Goal: Task Accomplishment & Management: Complete application form

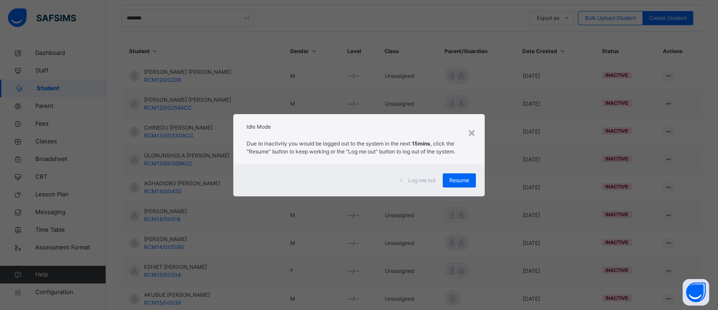
scroll to position [181, 0]
click at [466, 181] on span "Resume" at bounding box center [459, 180] width 20 height 8
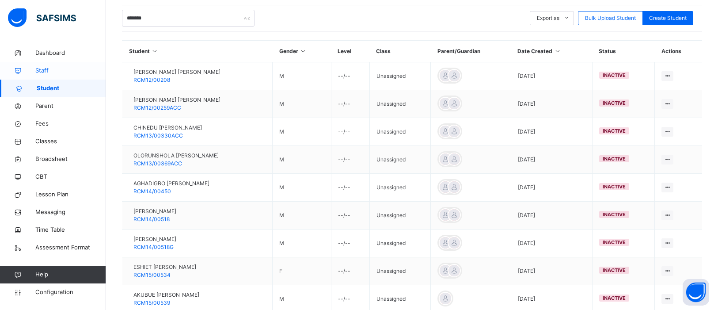
click at [47, 71] on span "Staff" at bounding box center [70, 70] width 71 height 9
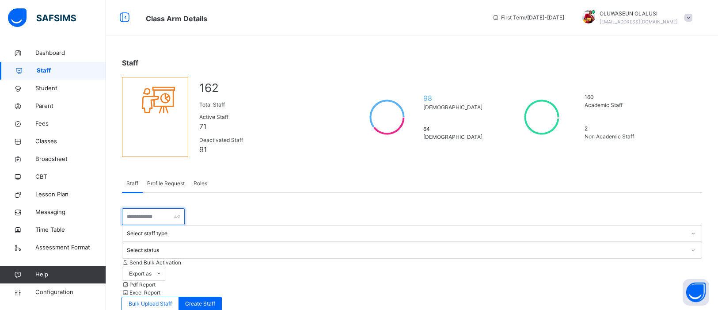
click at [150, 208] on input "text" at bounding box center [153, 216] width 63 height 17
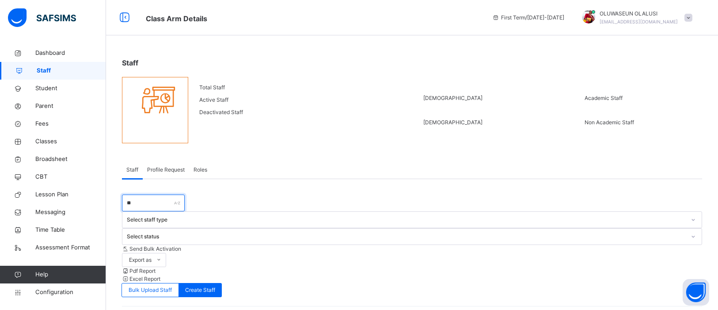
type input "*"
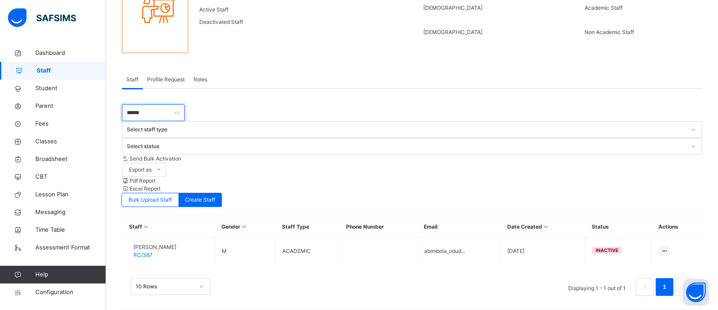
scroll to position [12, 0]
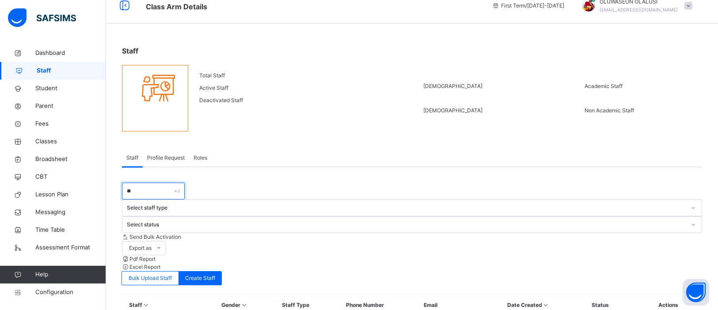
type input "*"
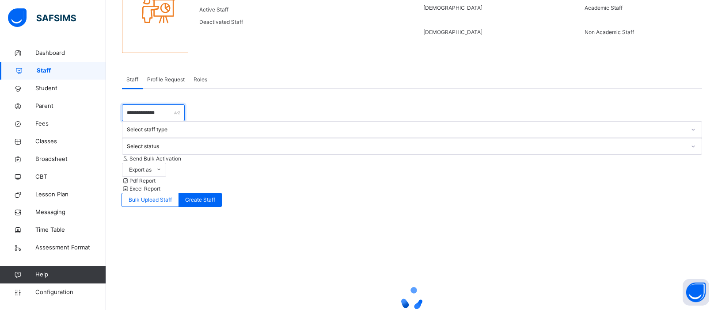
scroll to position [39, 0]
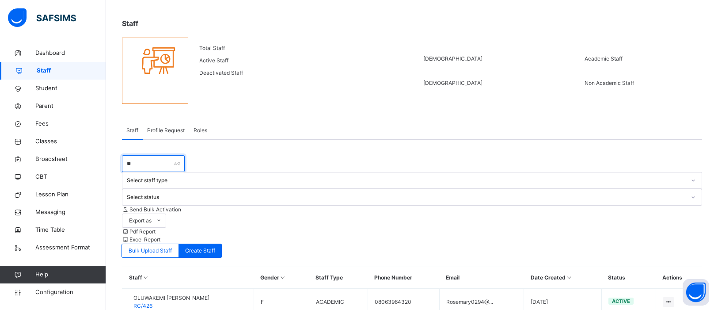
type input "*"
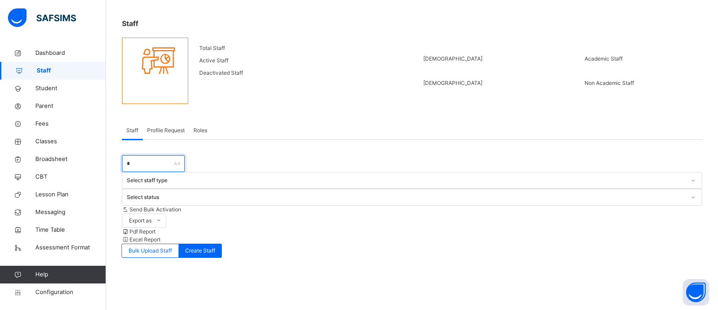
scroll to position [90, 0]
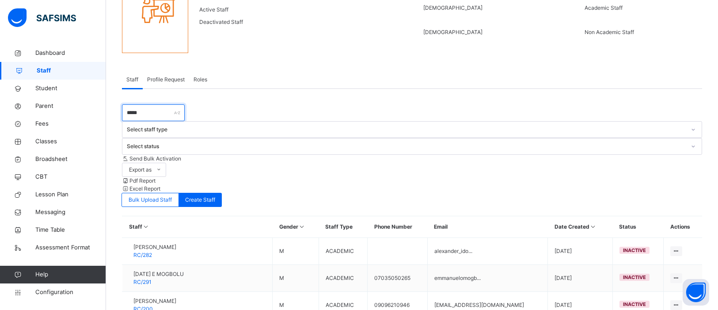
type input "******"
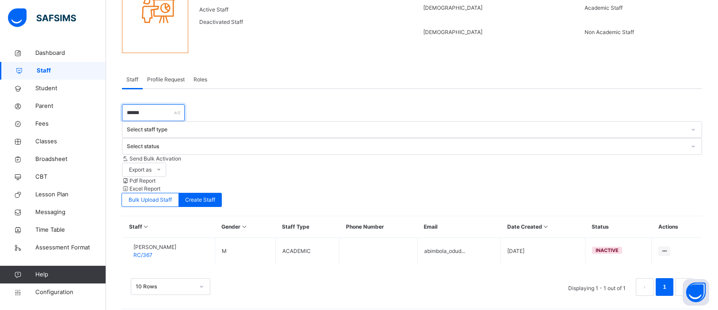
scroll to position [12, 0]
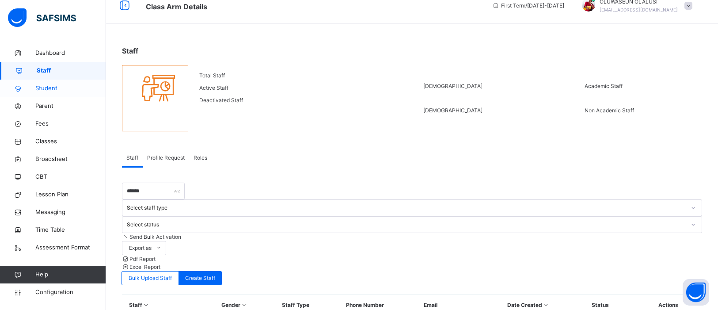
click at [58, 85] on span "Student" at bounding box center [70, 88] width 71 height 9
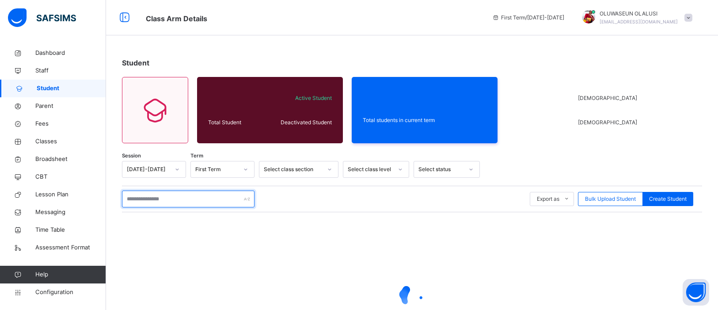
click at [183, 202] on input "text" at bounding box center [188, 198] width 133 height 17
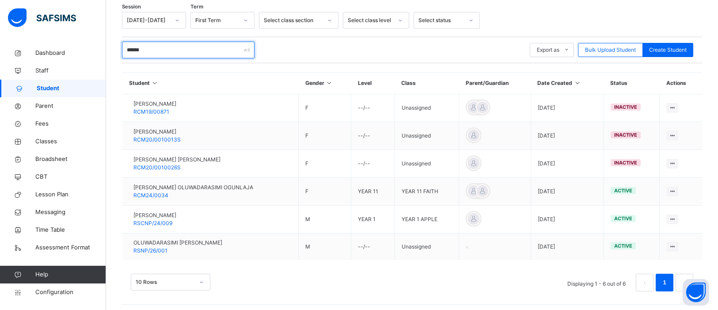
scroll to position [155, 0]
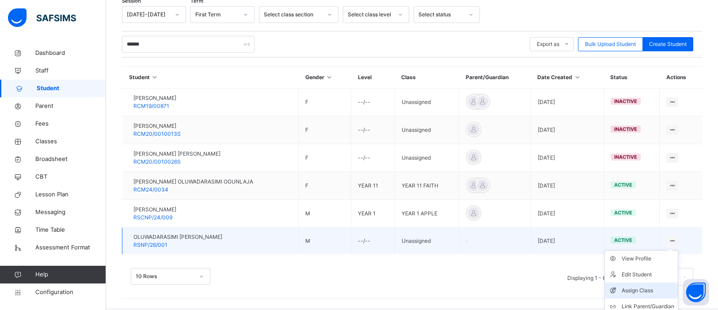
click at [638, 290] on div "Assign Class" at bounding box center [648, 290] width 53 height 9
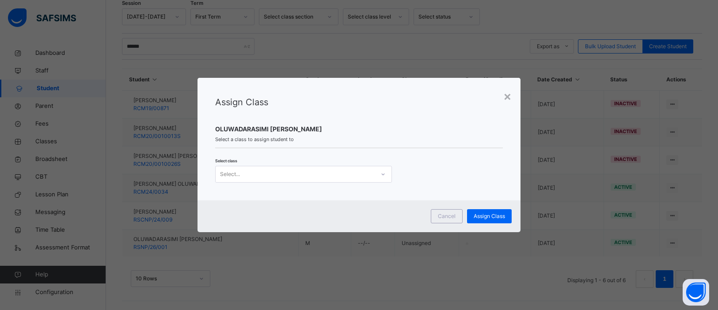
click at [386, 171] on div at bounding box center [383, 174] width 15 height 14
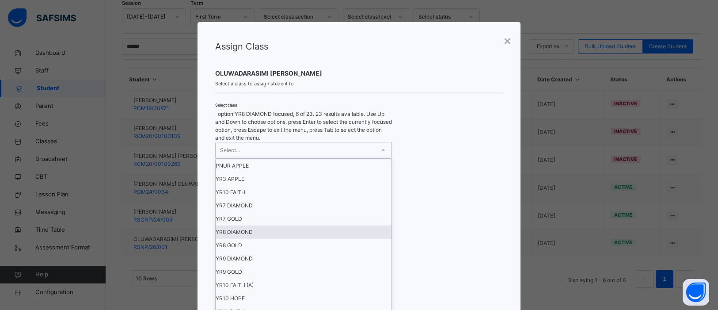
scroll to position [225, 0]
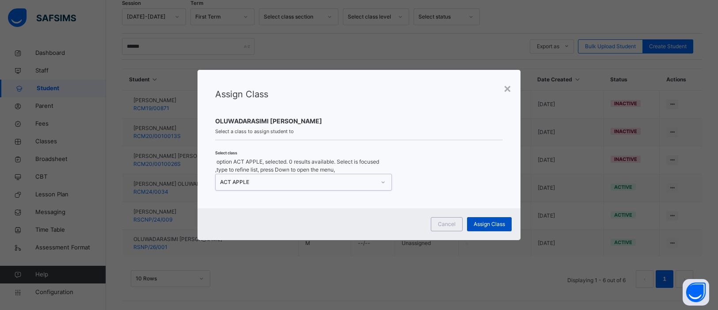
click at [496, 220] on span "Assign Class" at bounding box center [489, 224] width 31 height 8
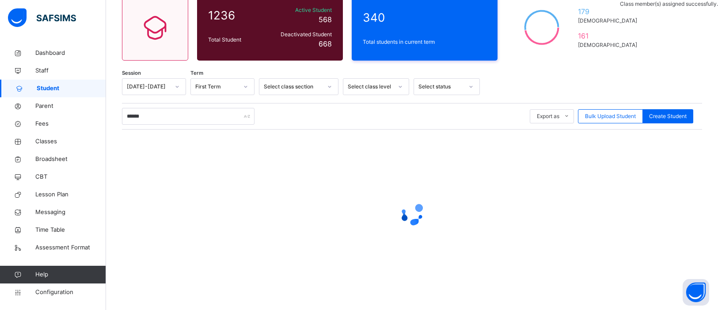
scroll to position [155, 0]
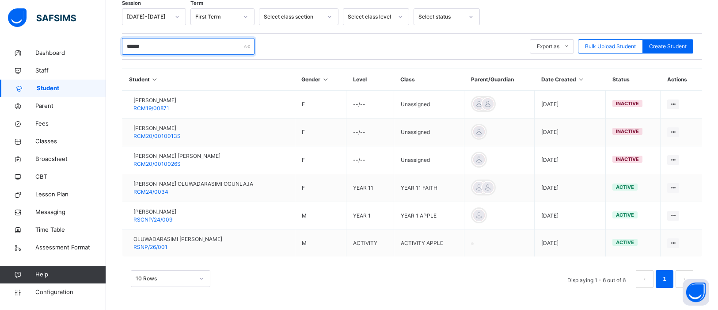
click at [152, 46] on input "******" at bounding box center [188, 46] width 133 height 17
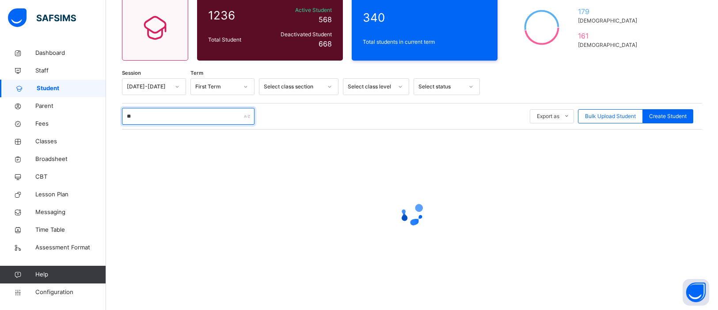
type input "*"
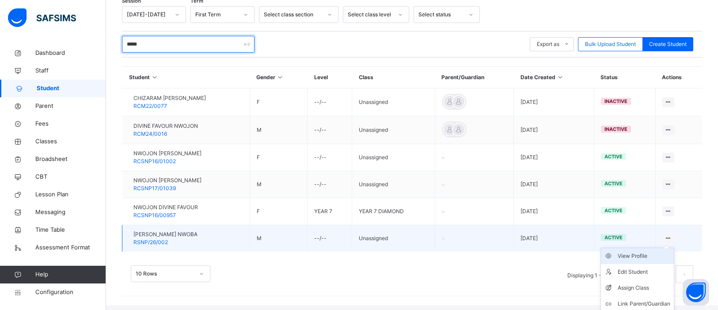
scroll to position [151, 0]
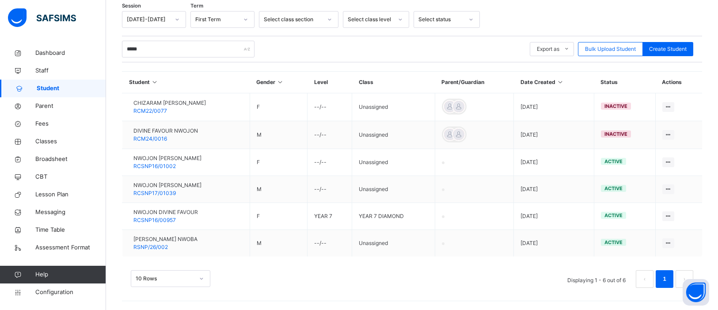
click at [438, 289] on div "10 Rows Displaying 1 - 6 out of 6 1" at bounding box center [412, 274] width 580 height 44
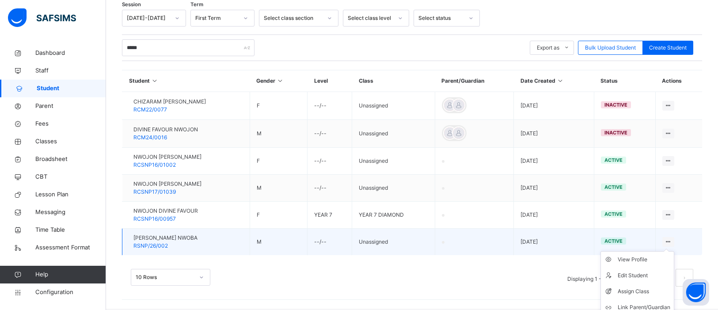
click at [669, 241] on icon at bounding box center [669, 241] width 8 height 7
click at [641, 294] on div "Assign Class" at bounding box center [644, 291] width 53 height 9
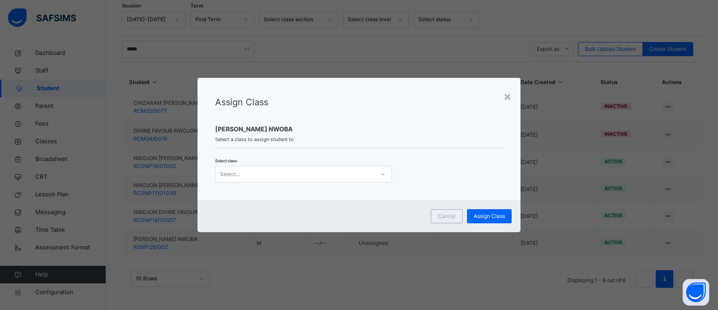
click at [385, 172] on div at bounding box center [383, 174] width 15 height 14
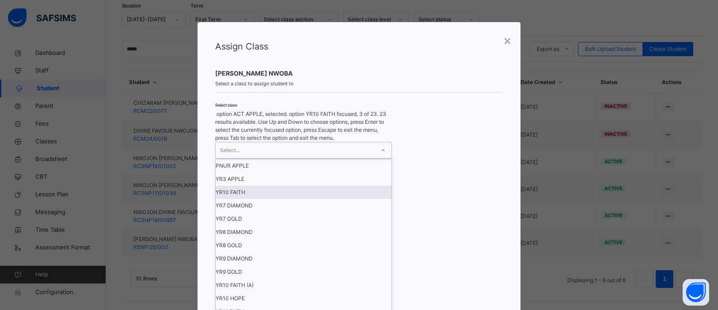
scroll to position [225, 0]
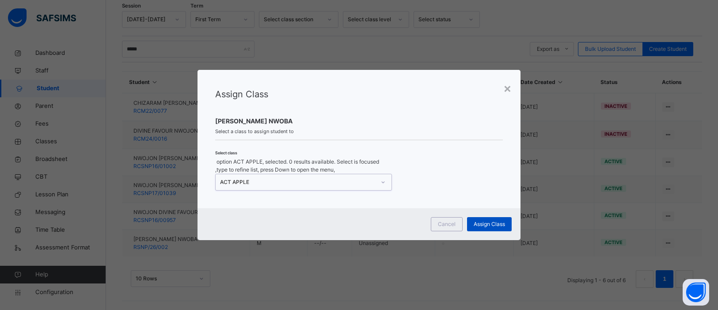
click at [492, 220] on span "Assign Class" at bounding box center [489, 224] width 31 height 8
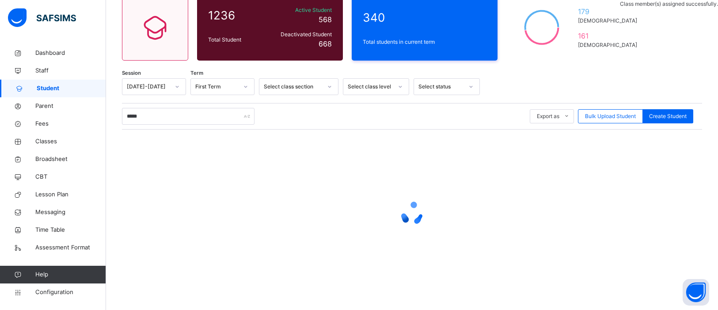
scroll to position [151, 0]
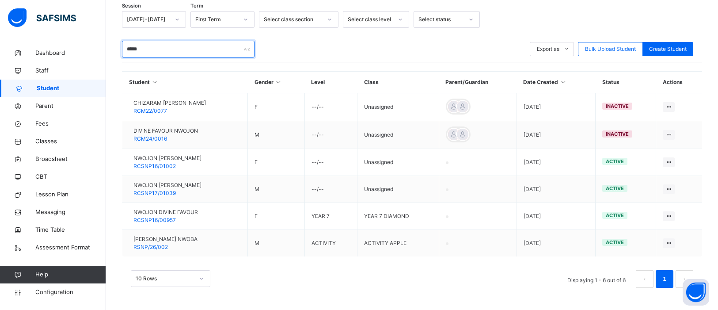
click at [166, 49] on input "*****" at bounding box center [188, 49] width 133 height 17
type input "*"
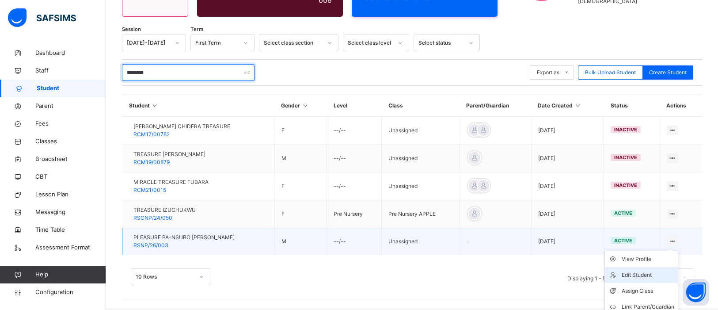
scroll to position [150, 0]
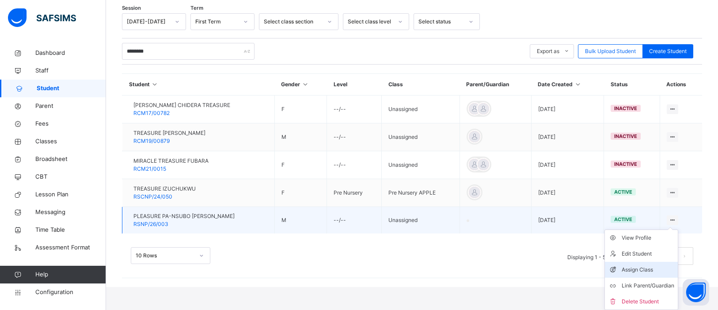
click at [652, 269] on div "Assign Class" at bounding box center [648, 269] width 53 height 9
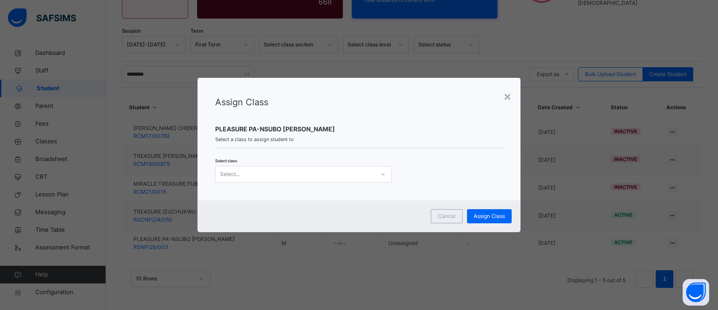
click at [383, 177] on icon at bounding box center [383, 174] width 5 height 9
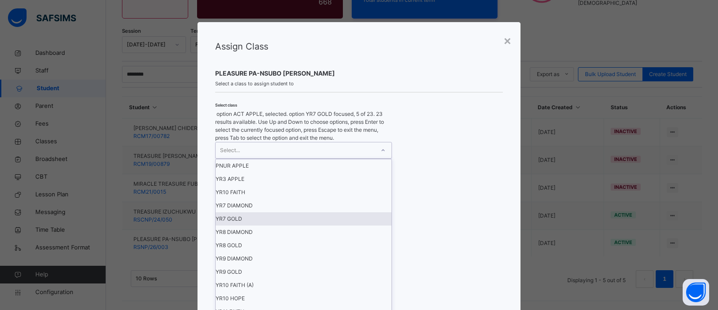
scroll to position [225, 0]
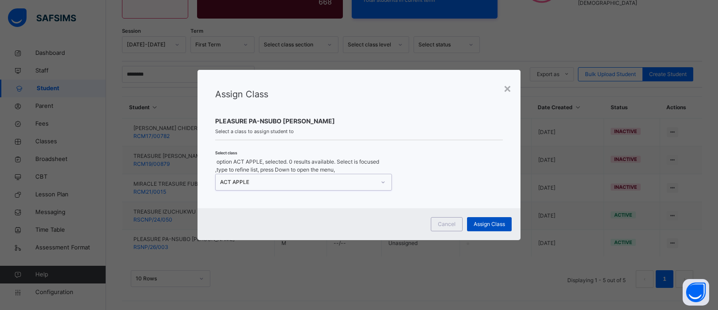
click at [496, 220] on span "Assign Class" at bounding box center [489, 224] width 31 height 8
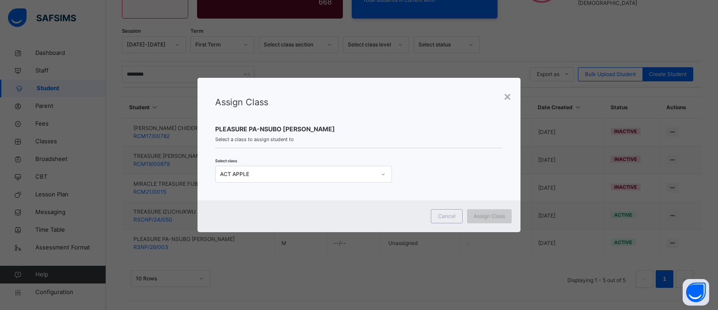
click at [496, 220] on span "Assign Class" at bounding box center [489, 216] width 31 height 8
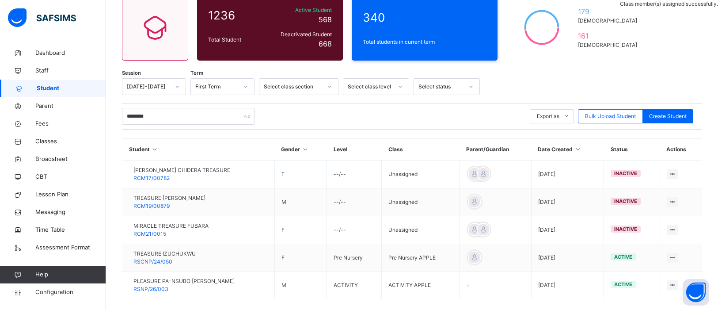
scroll to position [126, 0]
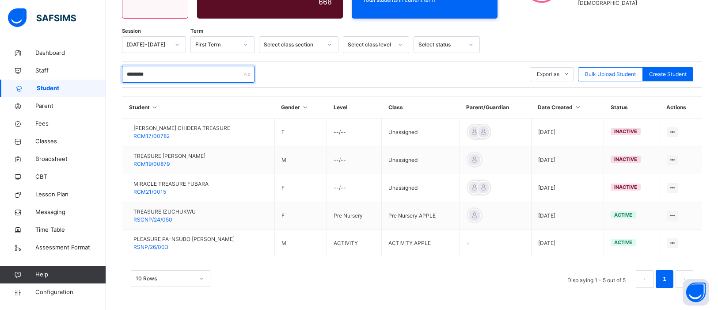
click at [159, 76] on input "********" at bounding box center [188, 74] width 133 height 17
type input "*"
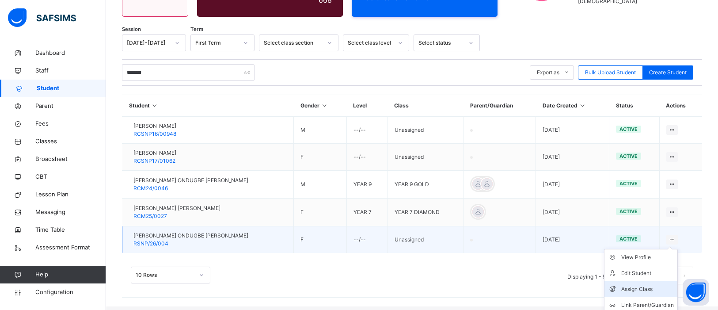
click at [640, 293] on div "Assign Class" at bounding box center [647, 289] width 53 height 9
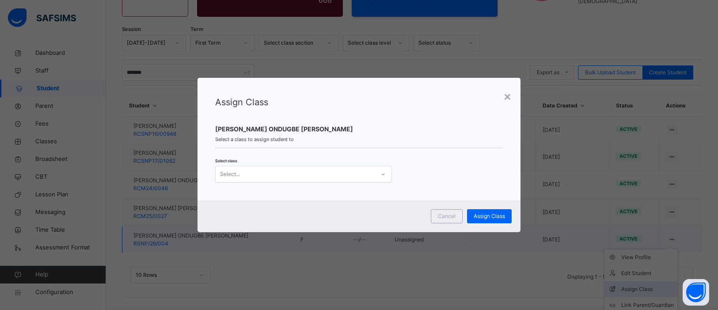
scroll to position [124, 0]
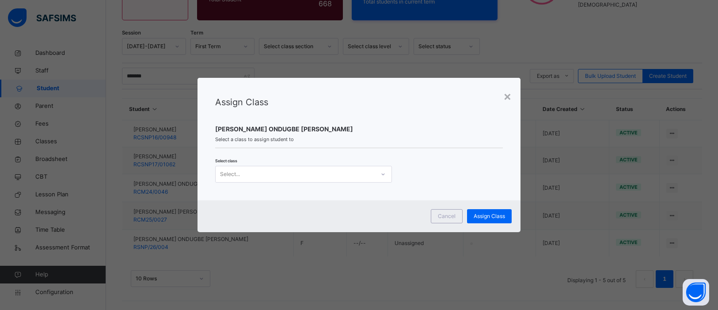
click at [382, 174] on icon at bounding box center [383, 174] width 5 height 9
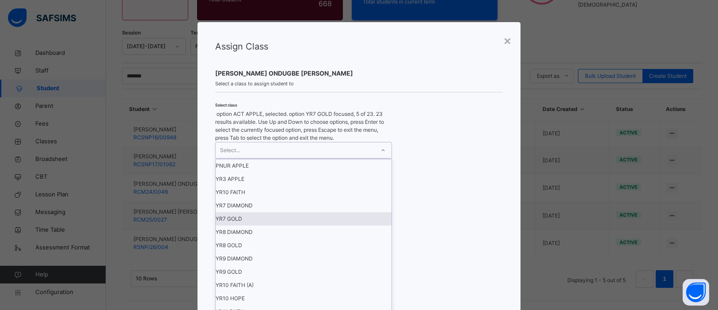
scroll to position [0, 0]
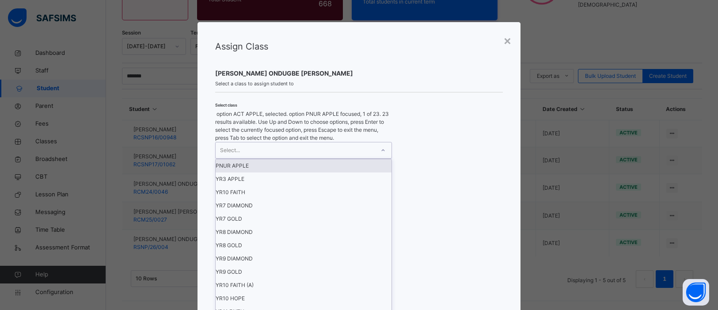
click at [232, 172] on div "PNUR APPLE" at bounding box center [304, 165] width 176 height 13
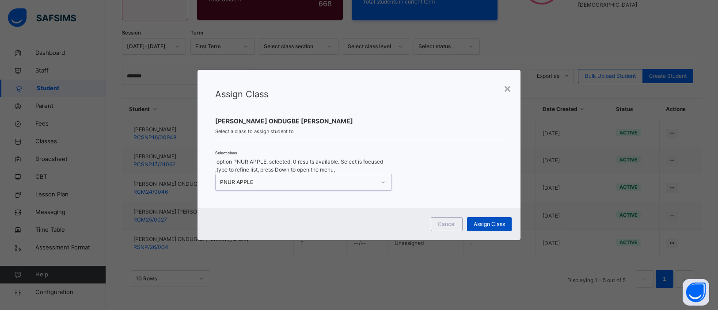
click at [483, 220] on span "Assign Class" at bounding box center [489, 224] width 31 height 8
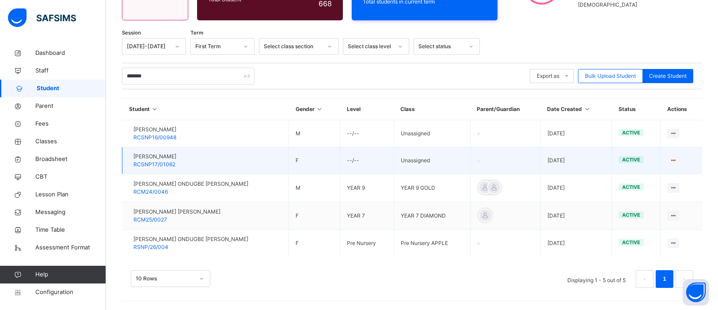
scroll to position [124, 0]
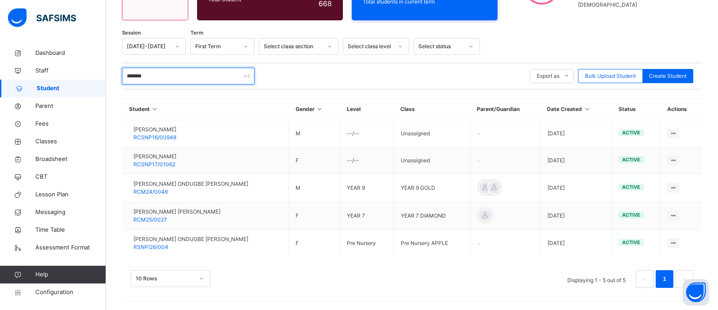
click at [156, 78] on input "*******" at bounding box center [188, 76] width 133 height 17
type input "*"
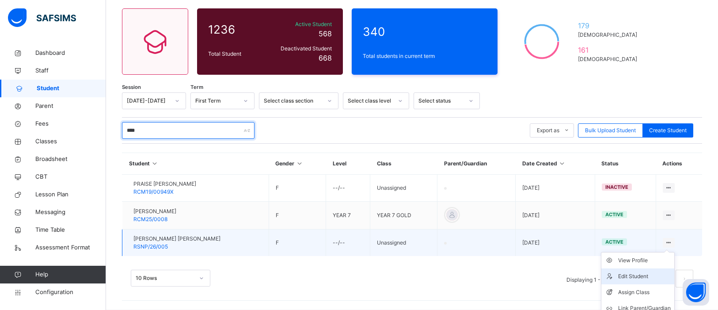
scroll to position [91, 0]
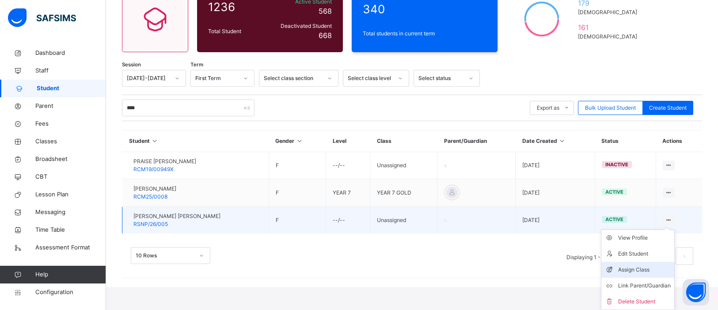
click at [634, 276] on li "Assign Class" at bounding box center [637, 270] width 73 height 16
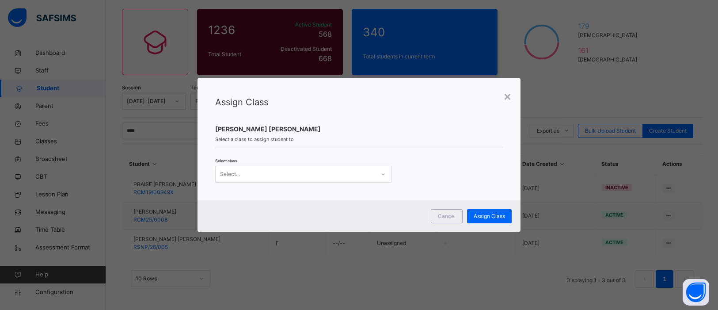
click at [381, 173] on icon at bounding box center [383, 174] width 5 height 9
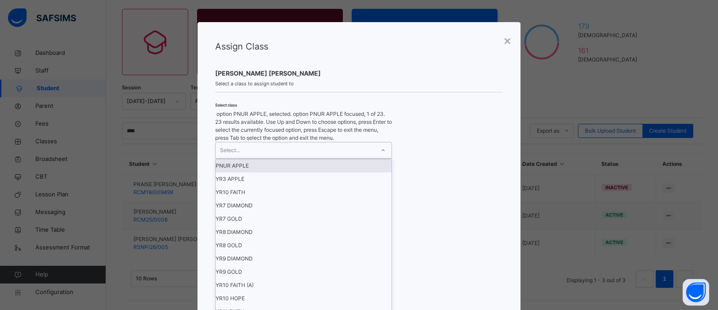
scroll to position [0, 0]
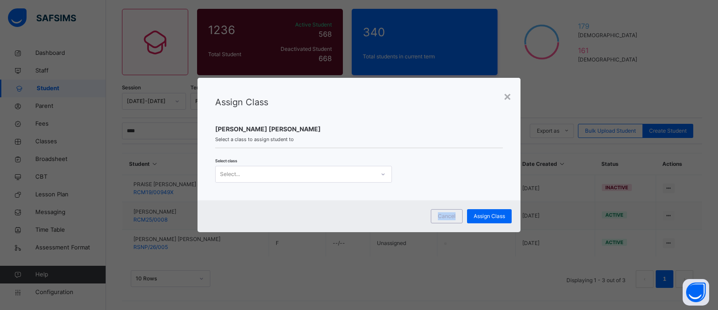
click at [379, 174] on div at bounding box center [383, 174] width 15 height 14
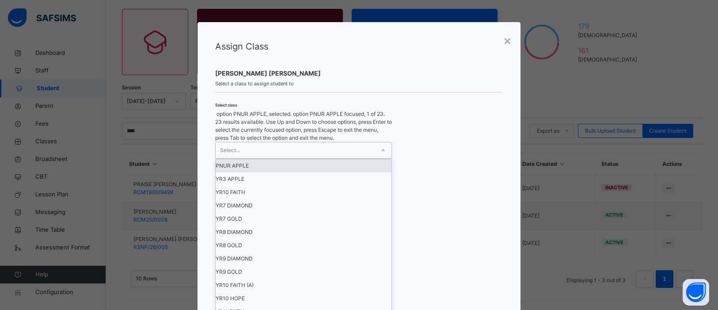
scroll to position [225, 0]
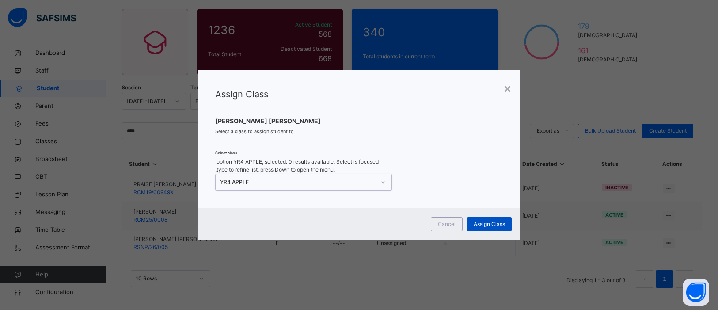
click at [488, 220] on span "Assign Class" at bounding box center [489, 224] width 31 height 8
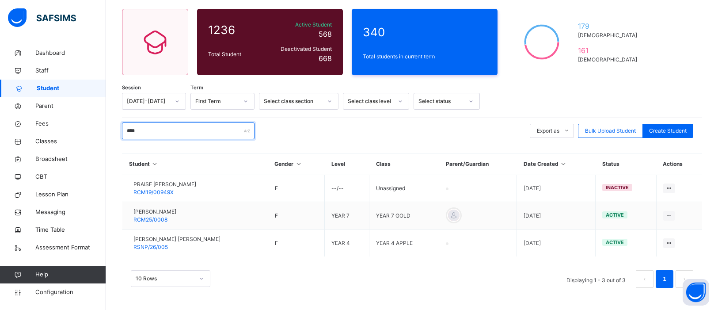
click at [208, 132] on input "****" at bounding box center [188, 130] width 133 height 17
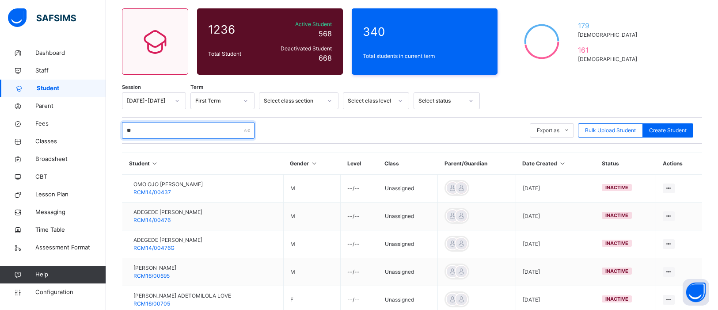
type input "*"
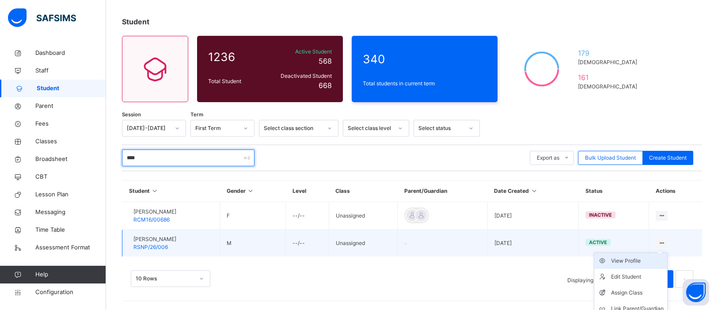
scroll to position [65, 0]
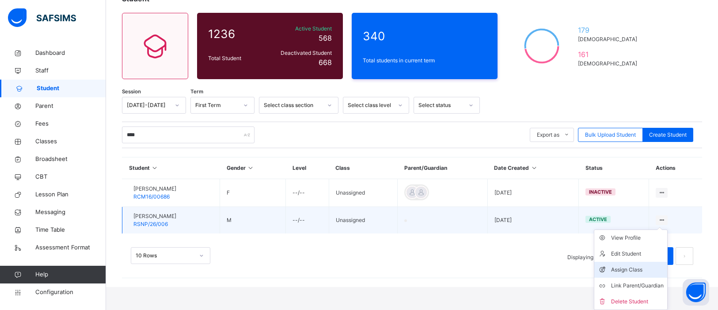
click at [625, 274] on div "Assign Class" at bounding box center [637, 269] width 53 height 9
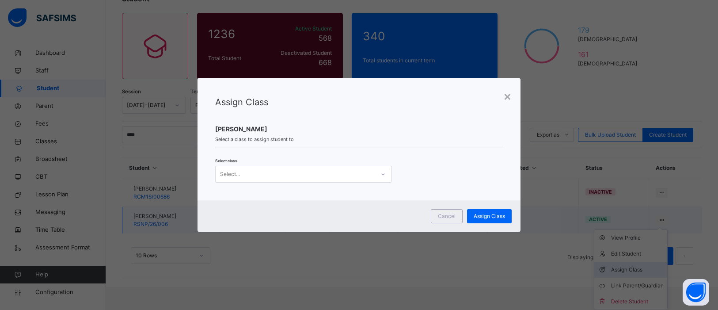
scroll to position [41, 0]
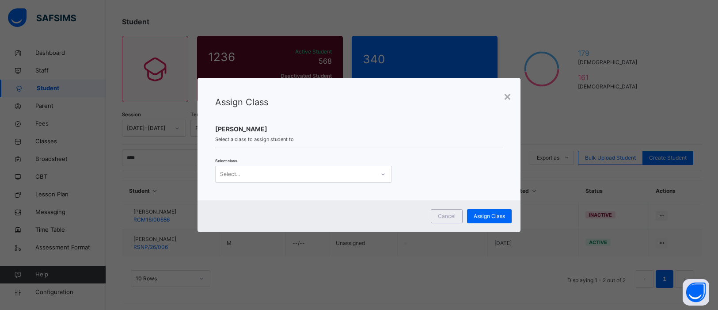
click at [381, 173] on icon at bounding box center [383, 174] width 5 height 9
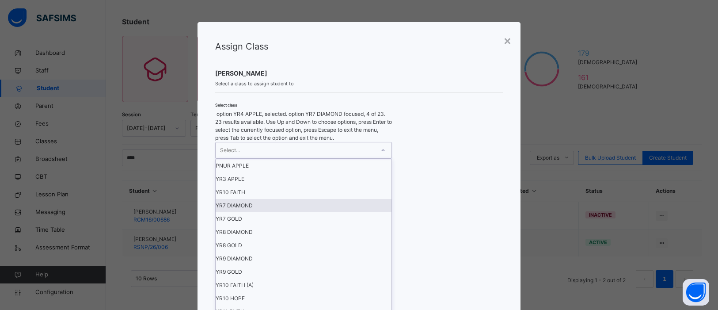
scroll to position [206, 0]
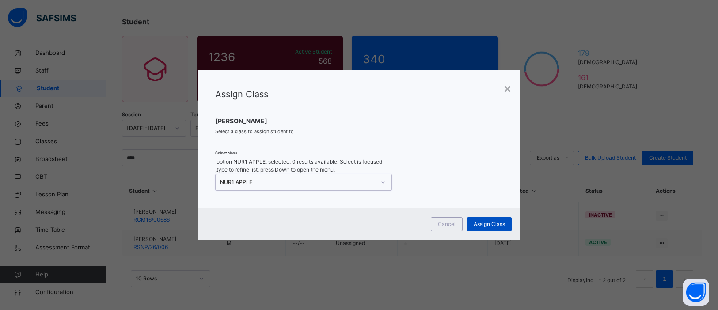
click at [489, 220] on span "Assign Class" at bounding box center [489, 224] width 31 height 8
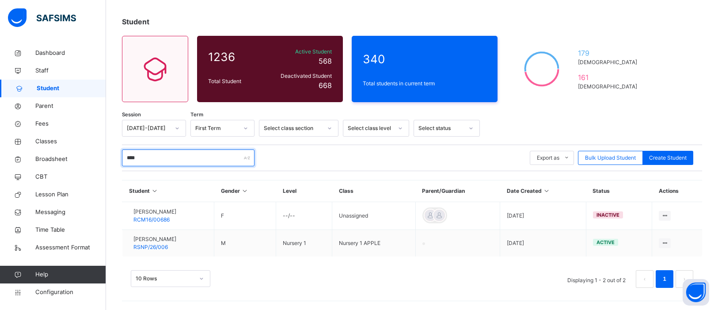
click at [198, 155] on input "****" at bounding box center [188, 157] width 133 height 17
type input "*"
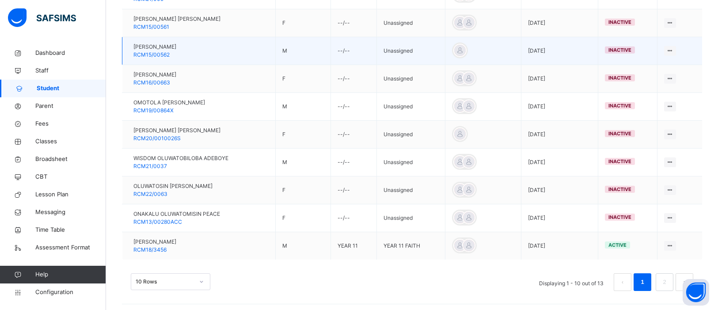
scroll to position [270, 0]
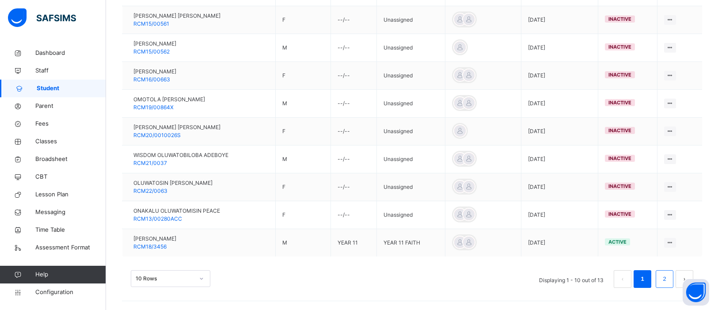
click at [666, 275] on link "2" at bounding box center [664, 278] width 8 height 11
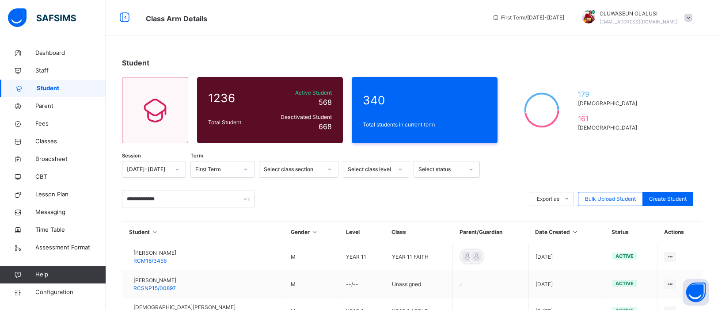
scroll to position [69, 0]
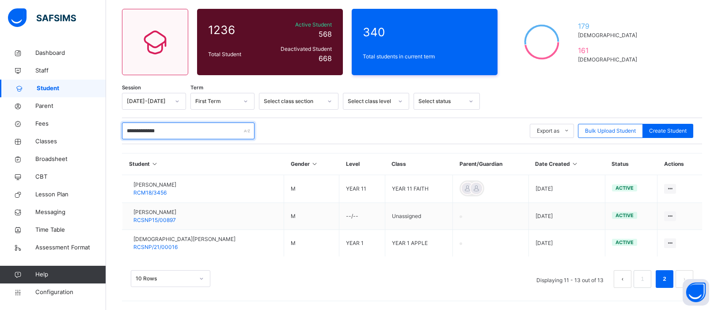
click at [175, 130] on input "**********" at bounding box center [188, 130] width 133 height 17
type input "*"
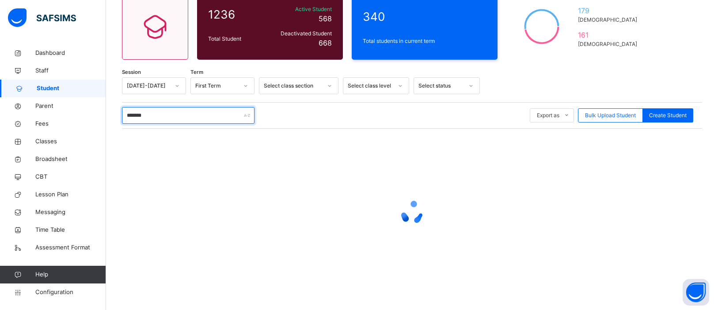
scroll to position [83, 0]
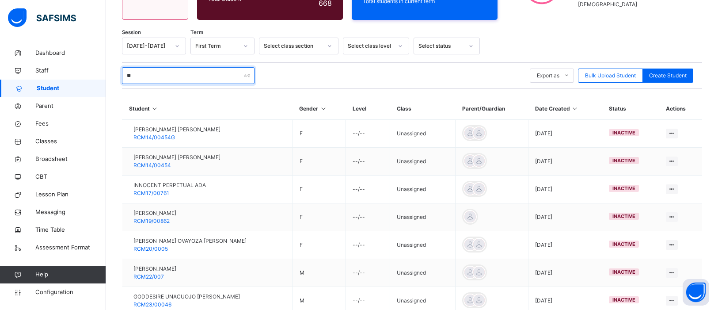
type input "*"
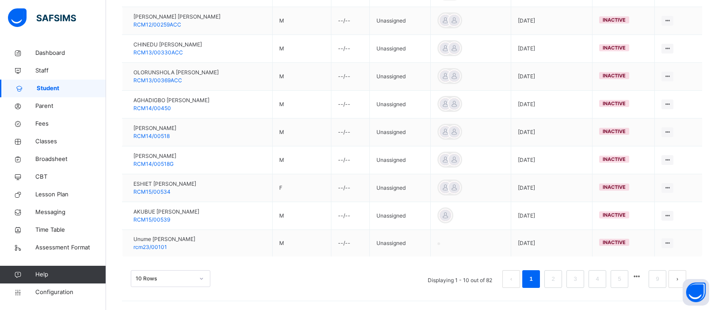
scroll to position [268, 0]
click at [619, 286] on li "5" at bounding box center [620, 279] width 18 height 18
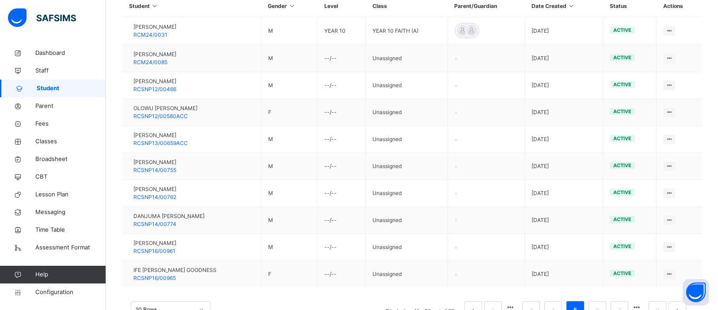
scroll to position [225, 0]
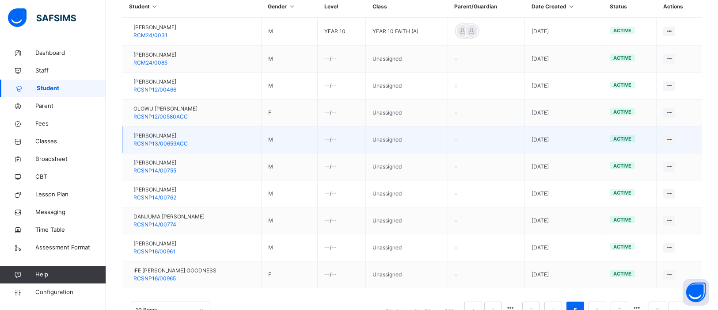
click at [560, 147] on td "2025-07-21" at bounding box center [564, 139] width 78 height 27
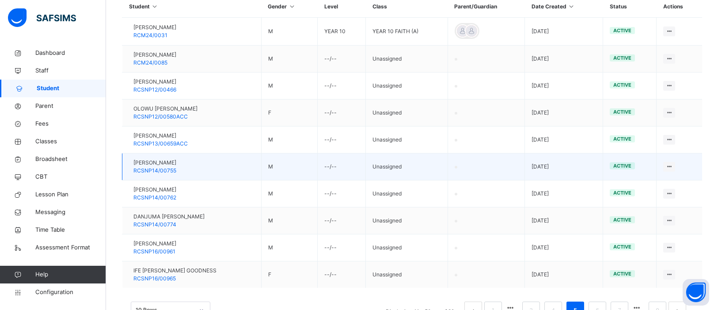
click at [559, 160] on td "2025-07-21" at bounding box center [564, 166] width 78 height 27
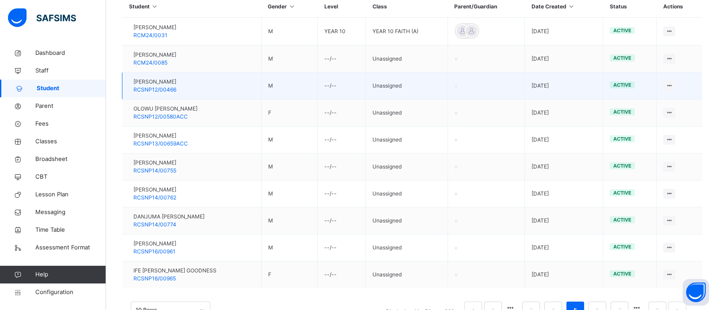
click at [359, 96] on td "--/--" at bounding box center [342, 85] width 48 height 27
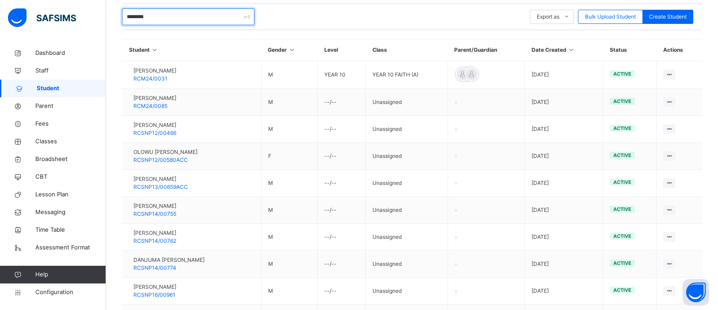
click at [168, 15] on input "********" at bounding box center [188, 16] width 133 height 17
type input "*"
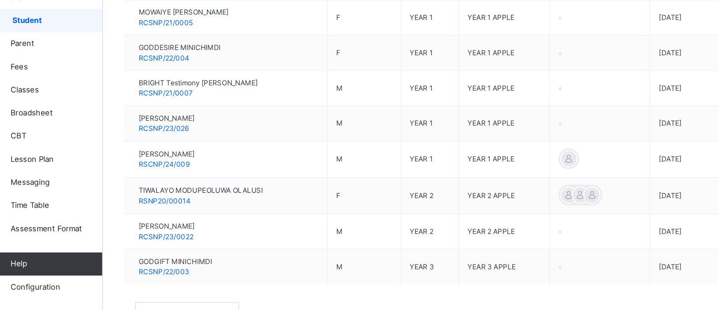
scroll to position [261, 0]
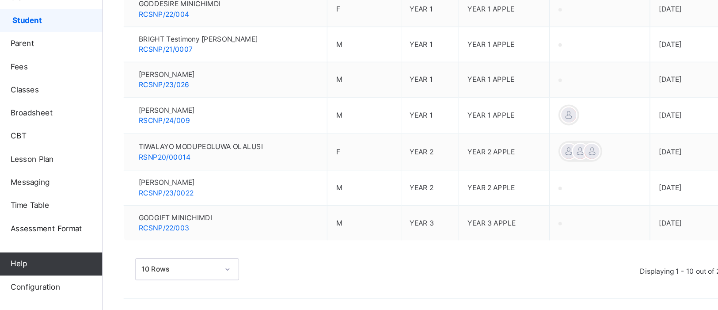
click at [309, 267] on div "10 Rows Displaying 1 - 10 out of 28 1 2 3" at bounding box center [412, 274] width 580 height 44
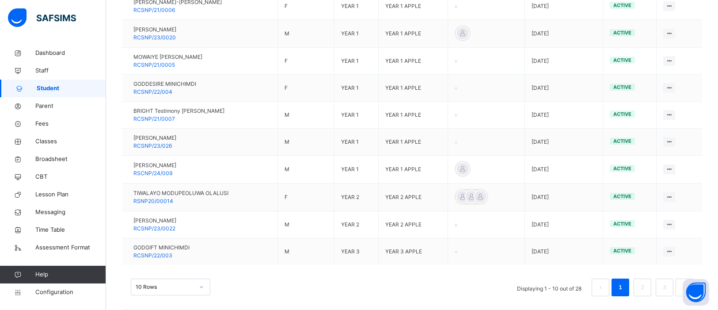
scroll to position [248, 0]
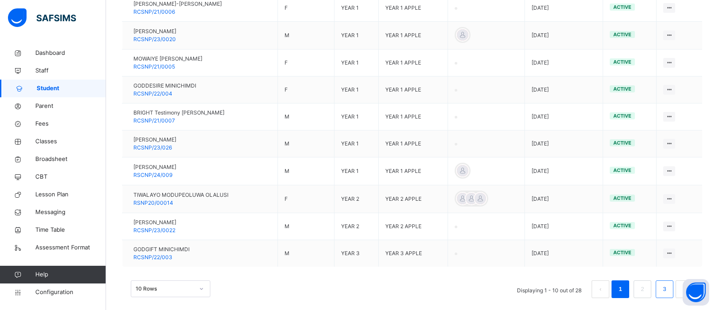
click at [659, 293] on li "3" at bounding box center [665, 289] width 18 height 18
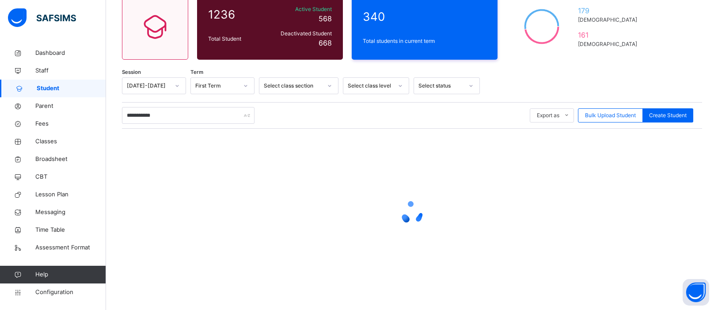
scroll to position [0, 0]
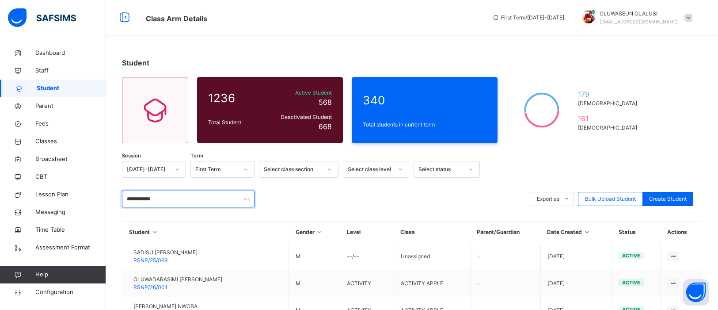
click at [186, 203] on input "**********" at bounding box center [188, 198] width 133 height 17
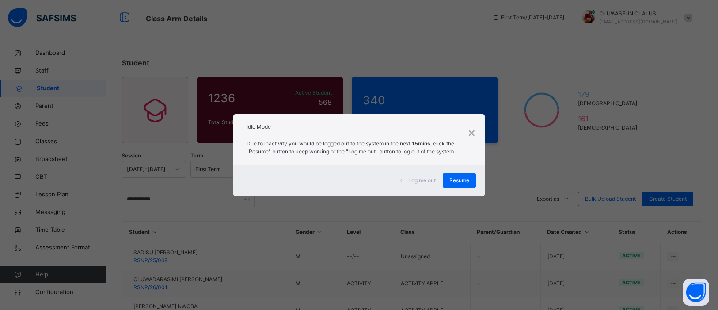
click at [456, 183] on span "Resume" at bounding box center [459, 180] width 20 height 8
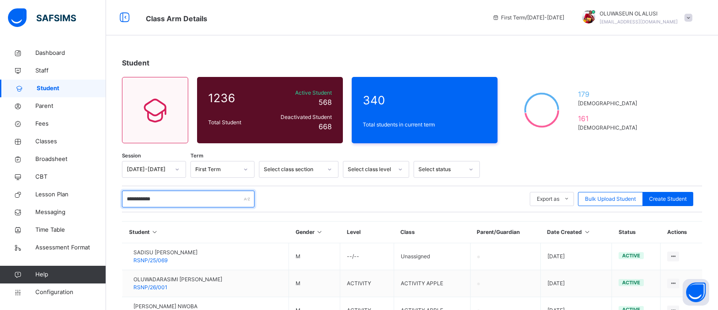
click at [171, 200] on input "**********" at bounding box center [188, 198] width 133 height 17
type input "*"
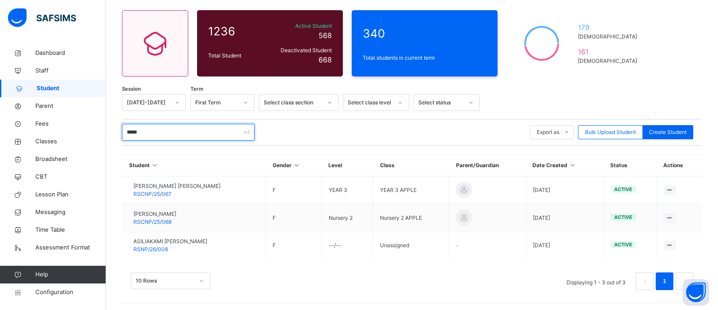
scroll to position [70, 0]
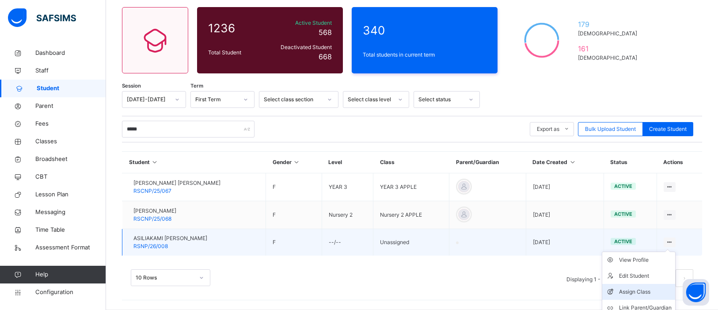
click at [638, 293] on div "Assign Class" at bounding box center [645, 291] width 53 height 9
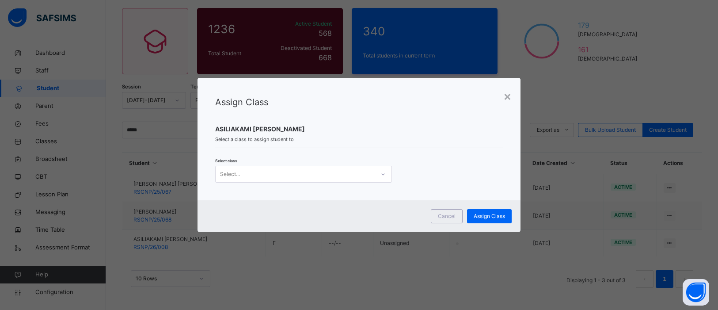
click at [384, 178] on icon at bounding box center [383, 174] width 5 height 9
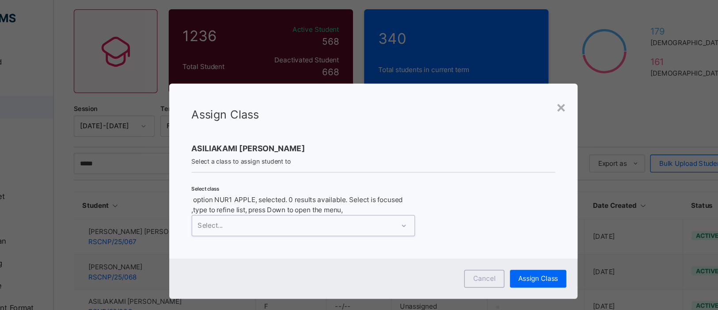
scroll to position [65, 0]
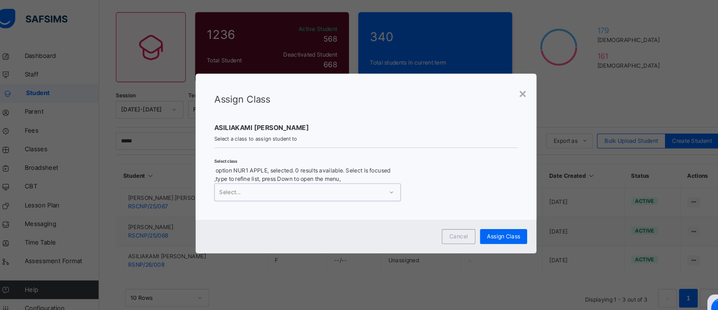
click at [385, 178] on icon at bounding box center [383, 182] width 5 height 9
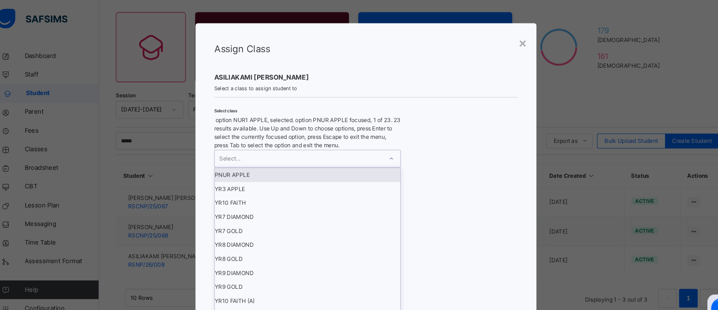
scroll to position [225, 0]
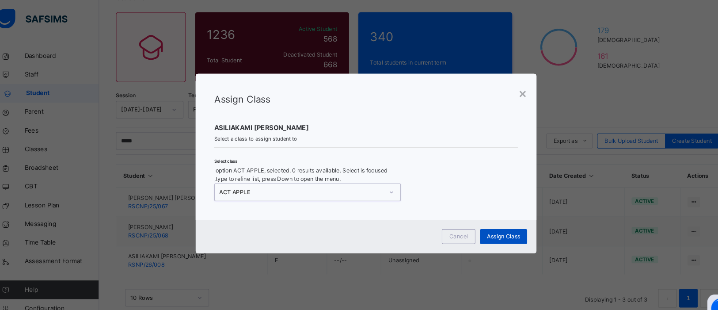
click at [499, 221] on div "Assign Class" at bounding box center [489, 224] width 45 height 14
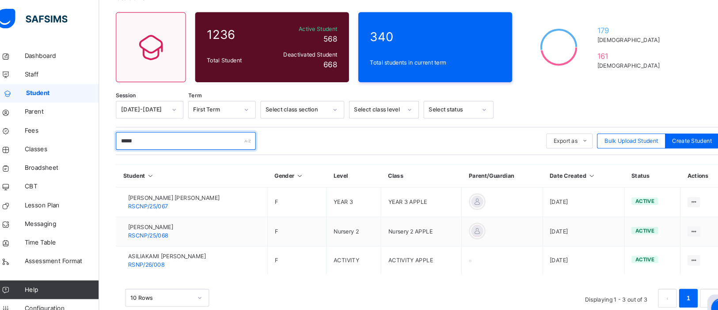
click at [214, 136] on input "*****" at bounding box center [188, 133] width 133 height 17
type input "*"
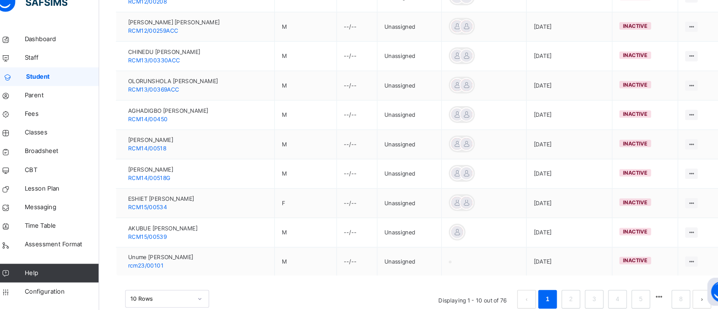
scroll to position [268, 0]
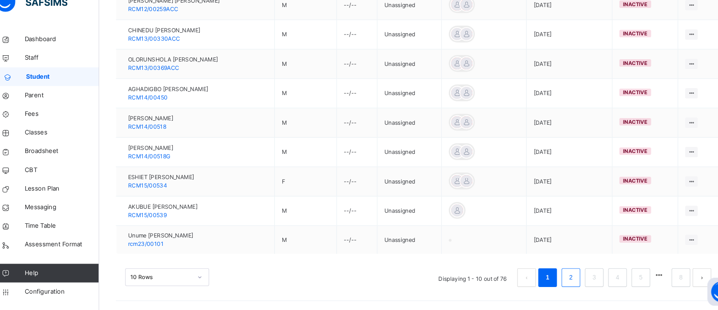
type input "**********"
click at [552, 285] on link "2" at bounding box center [553, 278] width 8 height 11
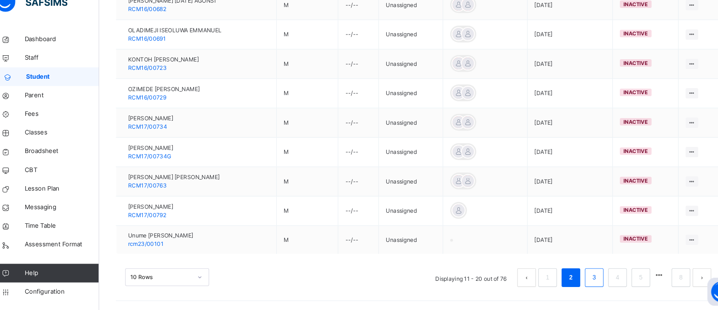
click at [573, 286] on li "3" at bounding box center [576, 279] width 18 height 18
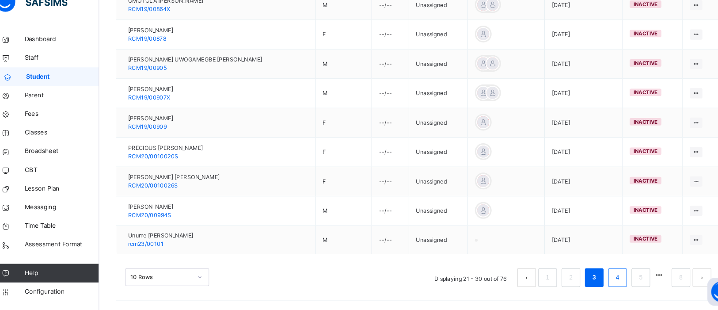
click at [602, 283] on li "4" at bounding box center [598, 279] width 18 height 18
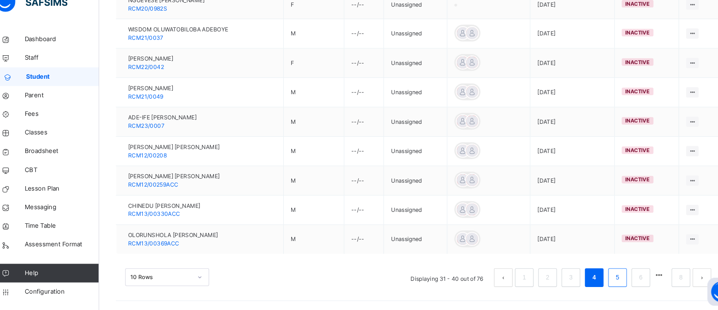
click at [594, 279] on link "5" at bounding box center [597, 278] width 8 height 11
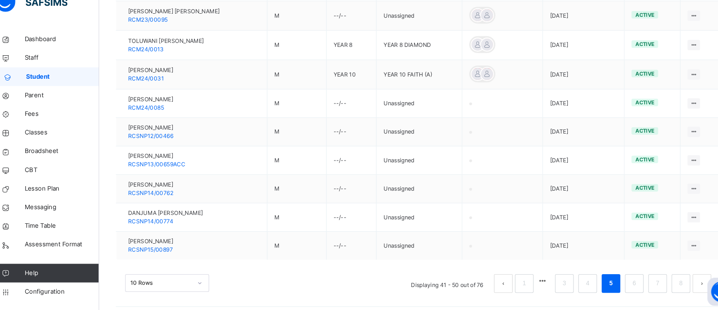
scroll to position [261, 0]
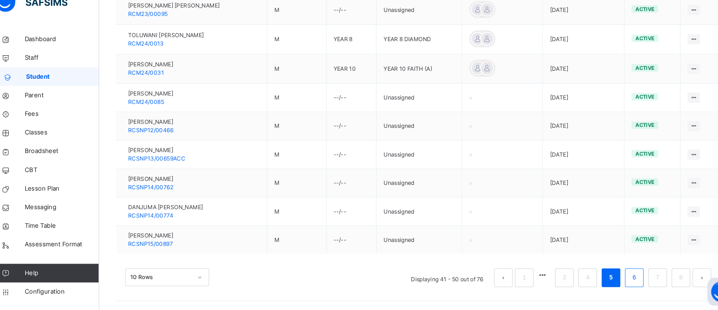
click at [618, 284] on li "6" at bounding box center [614, 279] width 18 height 18
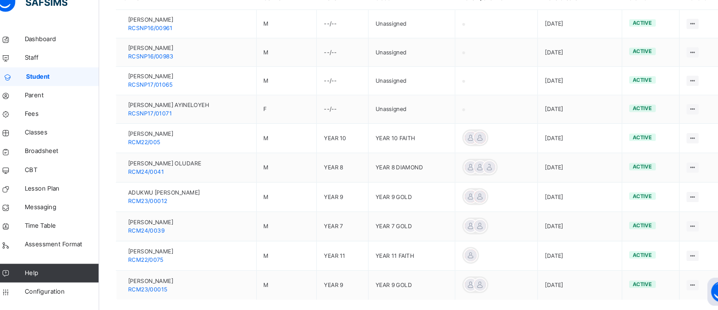
scroll to position [265, 0]
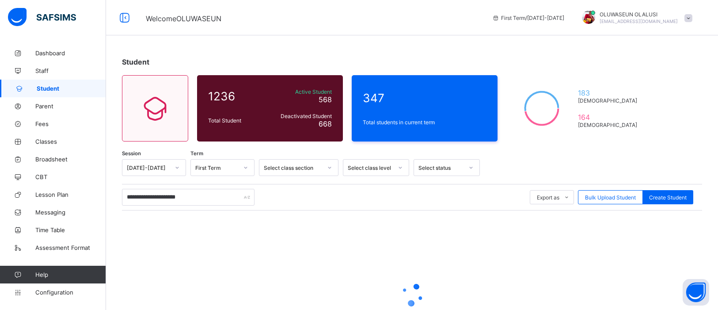
type input "**********"
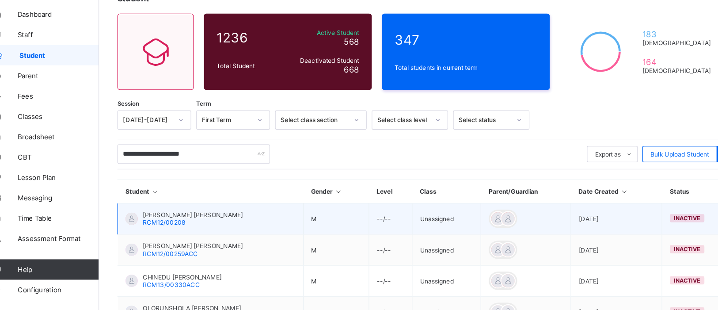
click at [170, 234] on span "RCM12/00208" at bounding box center [162, 233] width 37 height 7
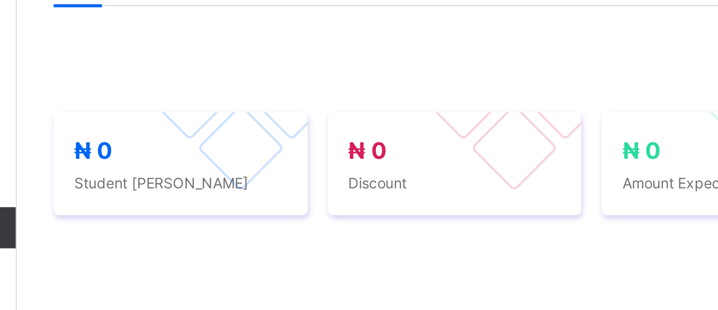
scroll to position [32, 0]
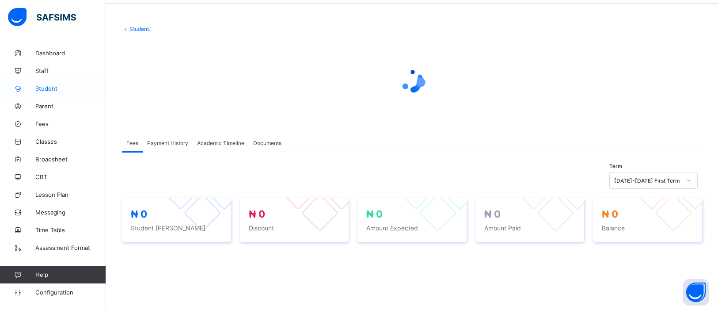
click at [42, 87] on span "Student" at bounding box center [70, 88] width 71 height 7
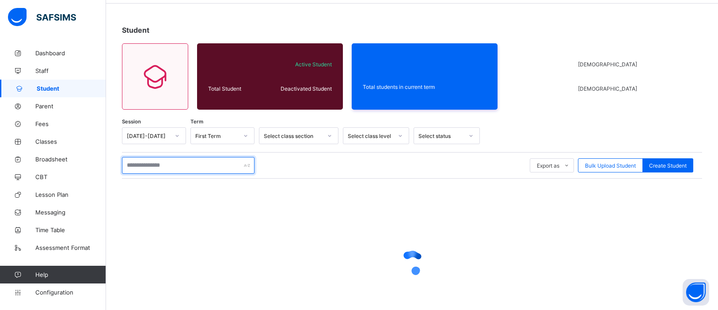
click at [156, 167] on input "text" at bounding box center [188, 165] width 133 height 17
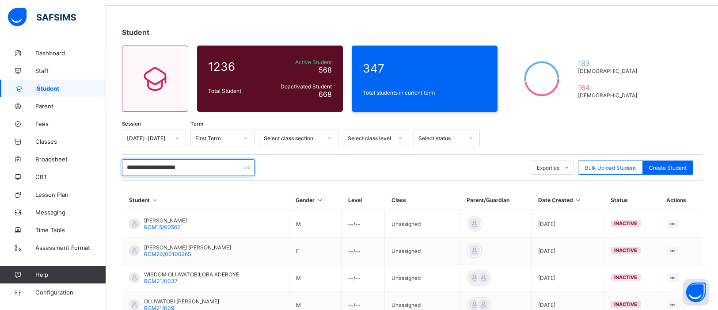
scroll to position [21, 0]
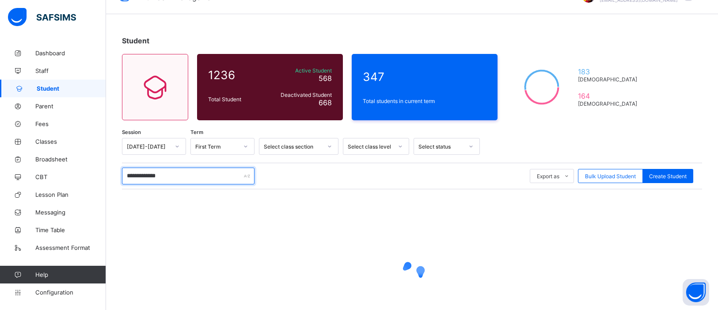
type input "**********"
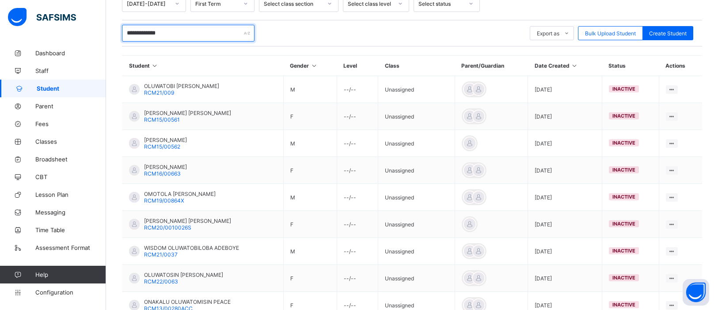
scroll to position [165, 0]
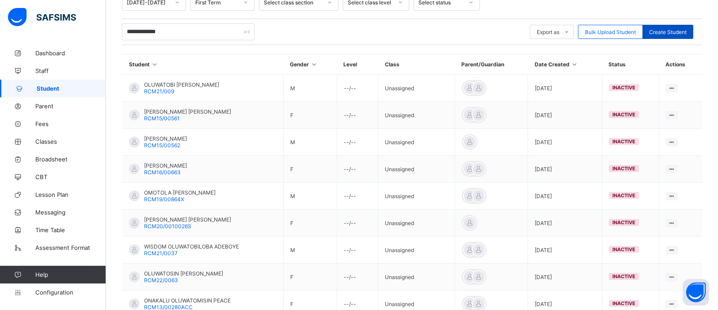
click at [687, 29] on div "Create Student" at bounding box center [668, 32] width 51 height 14
select select "**"
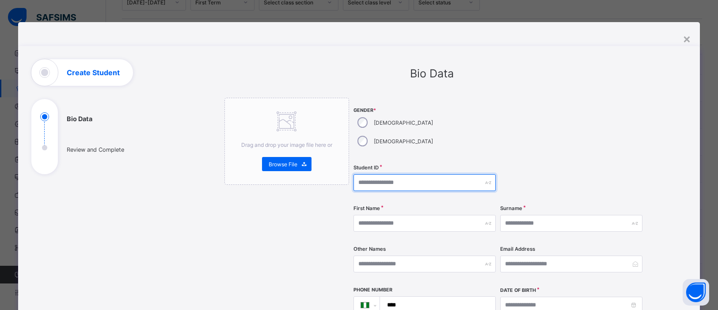
click at [372, 174] on input "text" at bounding box center [425, 182] width 142 height 17
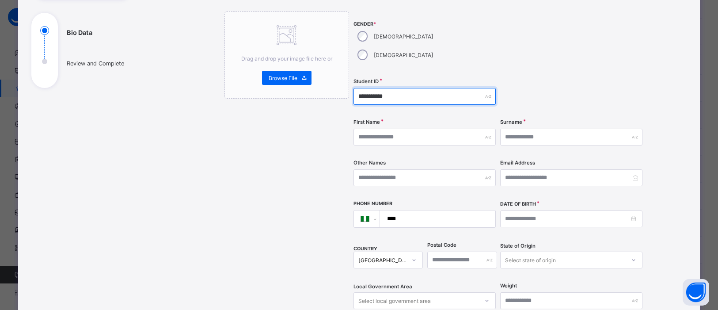
scroll to position [89, 0]
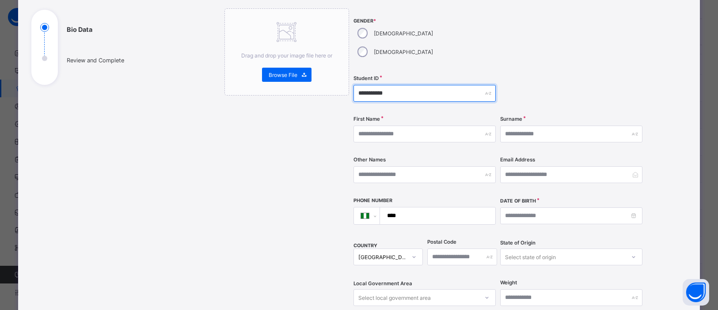
type input "**********"
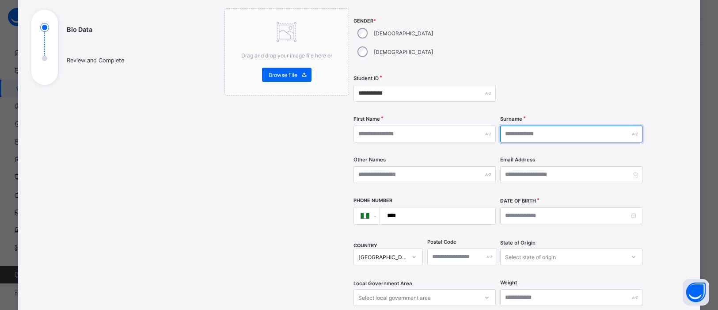
click at [512, 126] on input "text" at bounding box center [571, 134] width 142 height 17
type input "*********"
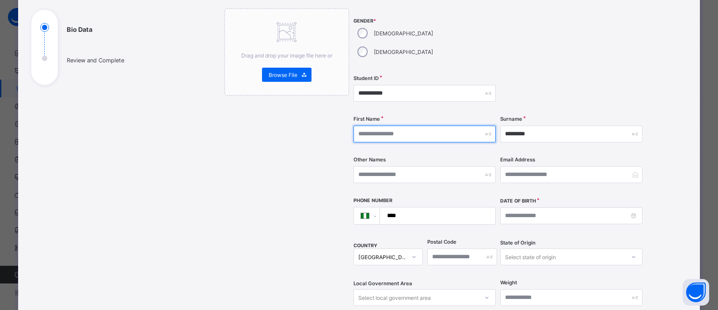
click at [449, 126] on input "text" at bounding box center [425, 134] width 142 height 17
type input "**********"
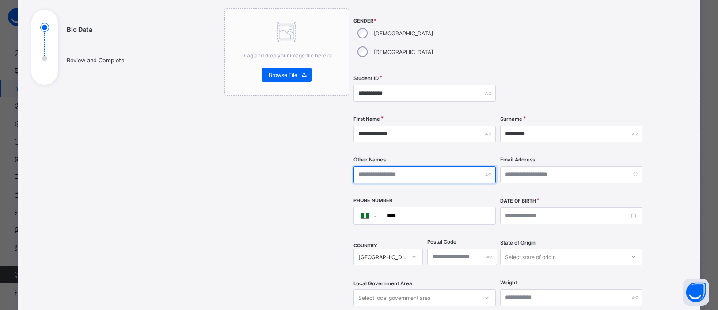
click at [425, 166] on input "text" at bounding box center [425, 174] width 142 height 17
type input "********"
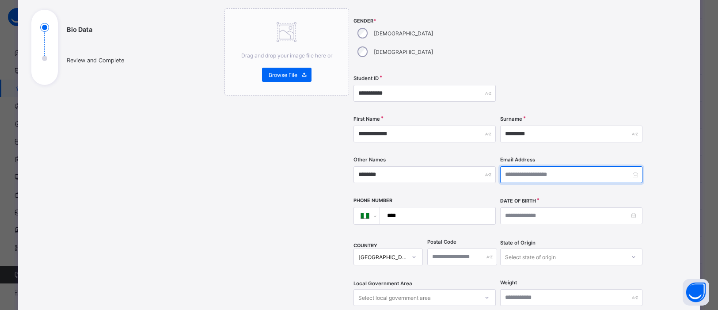
click at [583, 166] on input "email" at bounding box center [571, 174] width 142 height 17
type input "**********"
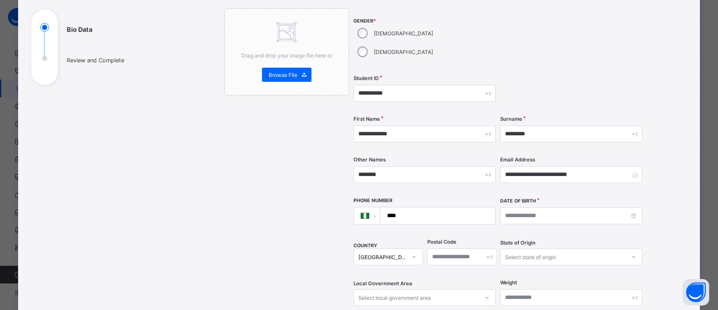
click at [403, 207] on input "****" at bounding box center [436, 215] width 108 height 17
type input "**********"
click at [635, 207] on input at bounding box center [571, 215] width 142 height 17
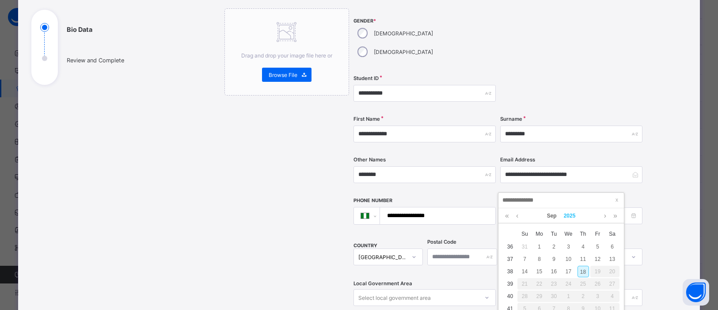
click at [571, 214] on link "2025" at bounding box center [569, 215] width 19 height 15
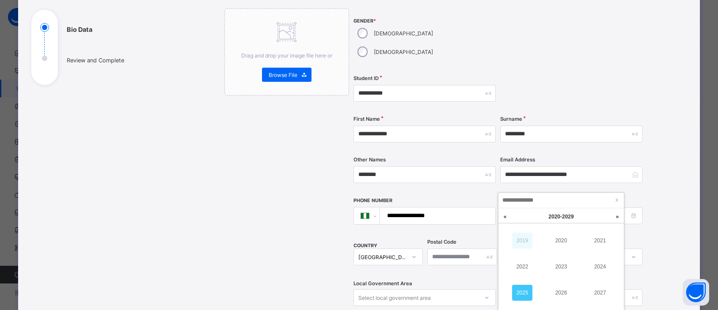
click at [527, 237] on link "2019" at bounding box center [522, 240] width 20 height 16
click at [527, 237] on link "2009" at bounding box center [522, 240] width 20 height 16
click at [524, 244] on link "1999" at bounding box center [522, 240] width 20 height 16
click at [505, 215] on link at bounding box center [505, 216] width 13 height 17
click at [618, 215] on link at bounding box center [617, 216] width 13 height 17
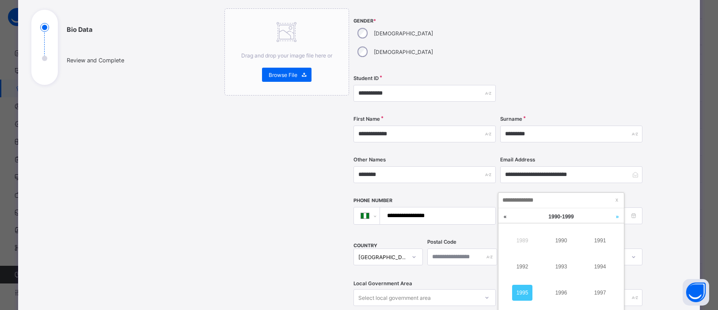
click at [618, 215] on link at bounding box center [617, 216] width 13 height 17
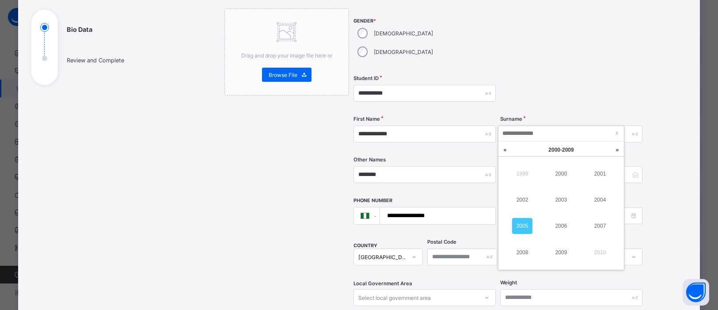
scroll to position [233, 0]
click at [618, 150] on link at bounding box center [617, 148] width 13 height 17
click at [560, 247] on link "2019" at bounding box center [561, 251] width 20 height 16
click at [550, 145] on link "Sep" at bounding box center [552, 147] width 17 height 15
click at [599, 201] on link "Jun" at bounding box center [600, 198] width 20 height 16
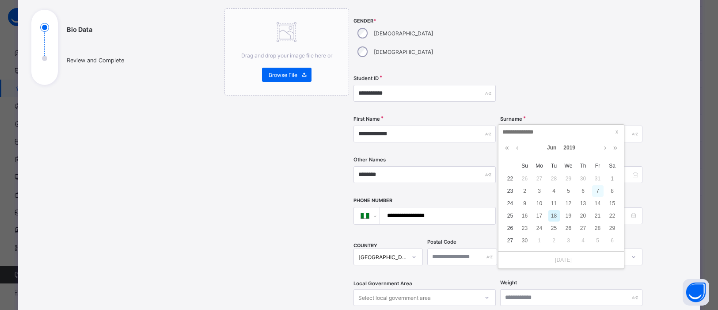
click at [596, 191] on div "7" at bounding box center [597, 190] width 11 height 11
type input "**********"
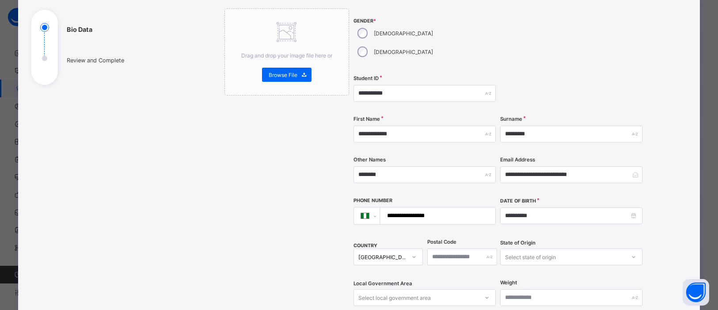
click at [529, 248] on div "Select state of origin" at bounding box center [571, 256] width 142 height 17
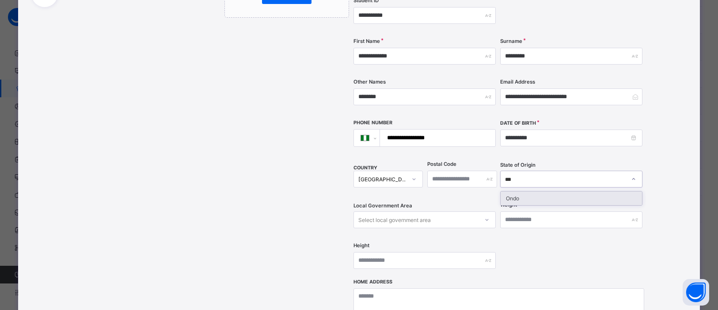
type input "****"
click at [518, 191] on div "Ondo" at bounding box center [571, 198] width 141 height 14
click at [449, 213] on div "Select local government area" at bounding box center [416, 219] width 125 height 12
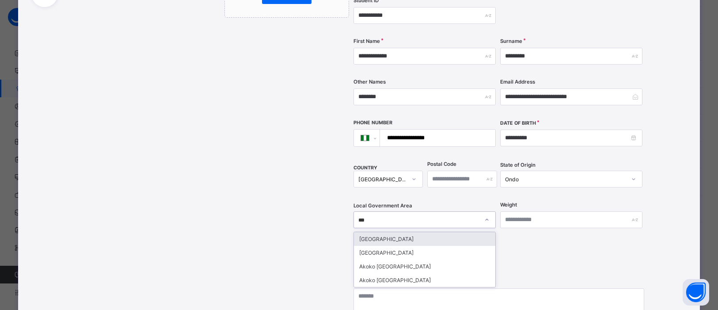
type input "****"
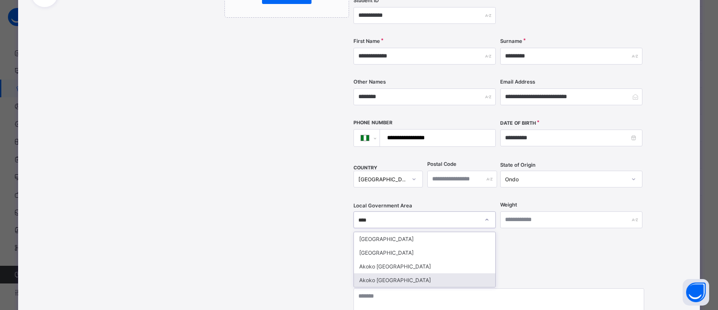
click at [426, 273] on div "Akoko South West" at bounding box center [424, 280] width 141 height 14
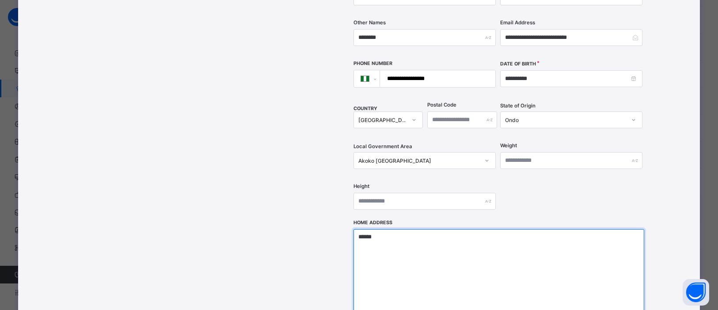
scroll to position [235, 0]
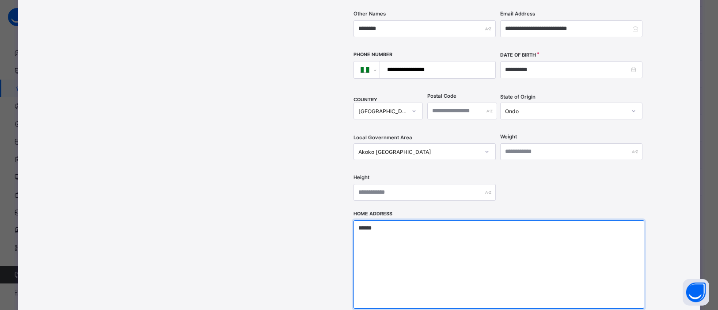
type textarea "******"
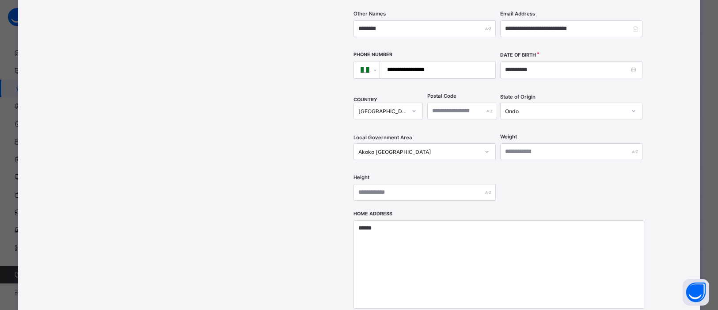
click at [237, 123] on div "Drag and drop your image file here or Browse File" at bounding box center [287, 115] width 125 height 505
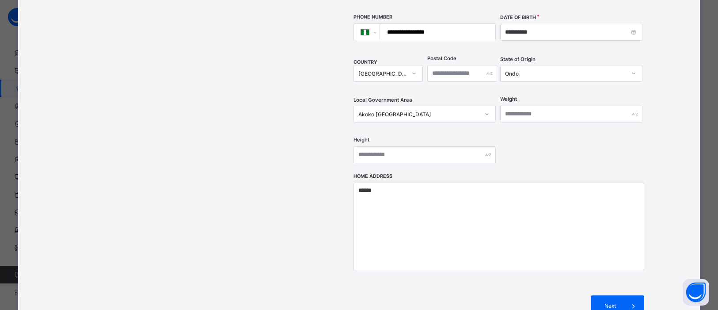
scroll to position [356, 0]
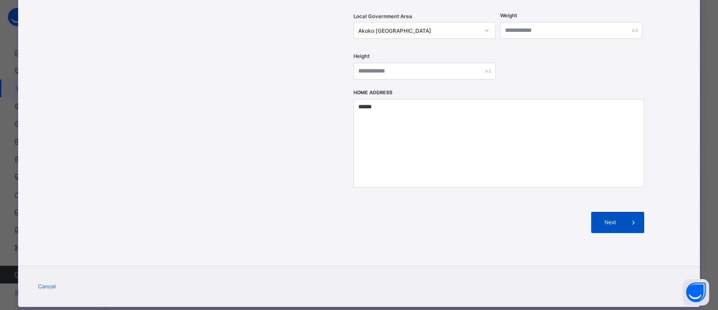
click at [606, 212] on div "Next" at bounding box center [617, 222] width 53 height 21
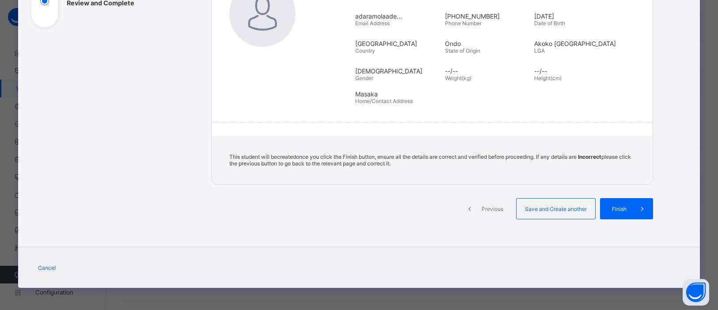
scroll to position [144, 0]
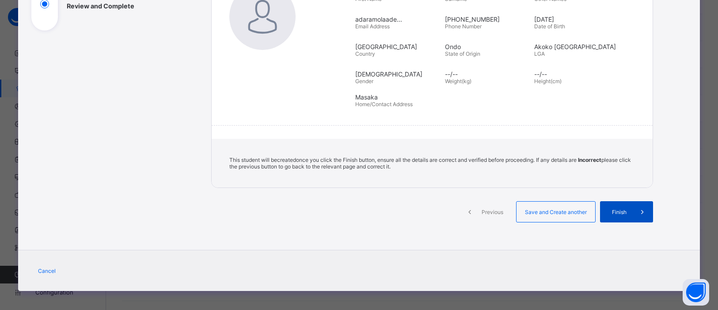
click at [620, 202] on div "Finish" at bounding box center [626, 211] width 53 height 21
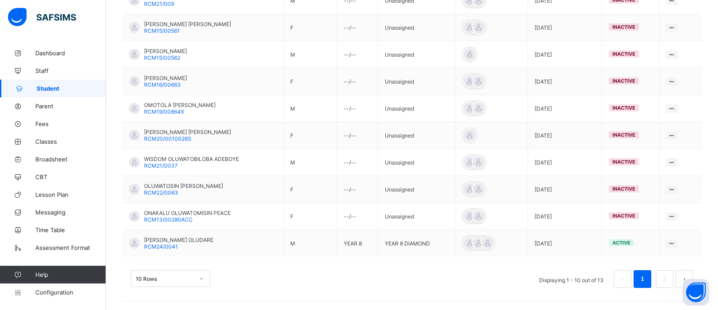
click at [620, 202] on td "inactive" at bounding box center [630, 189] width 57 height 27
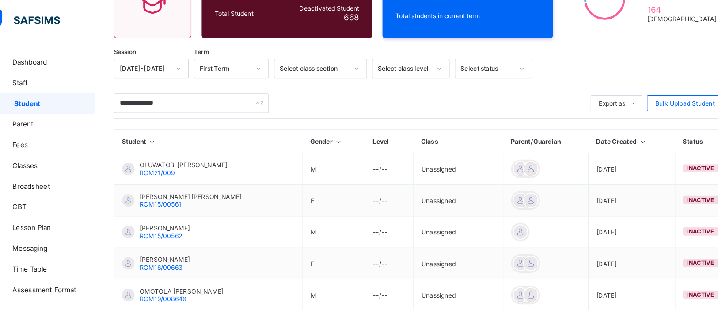
scroll to position [106, 0]
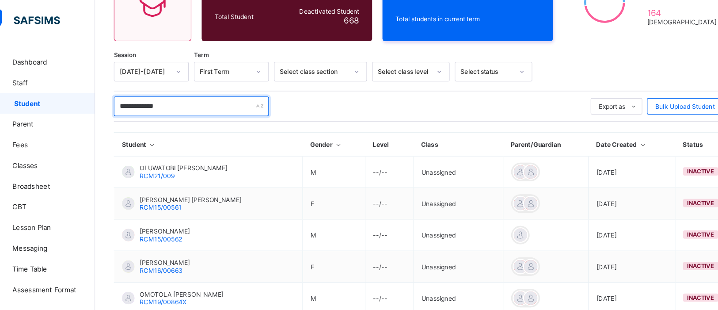
click at [187, 90] on input "**********" at bounding box center [188, 91] width 133 height 17
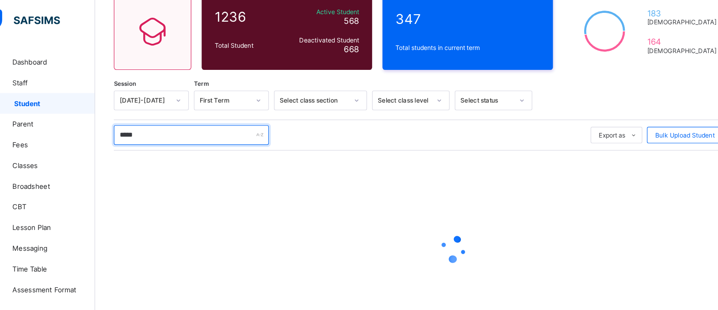
scroll to position [81, 0]
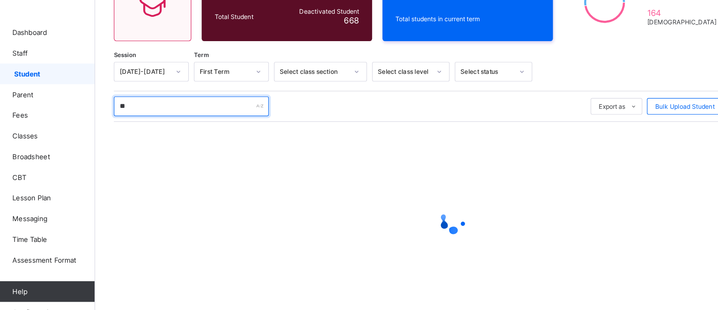
type input "*"
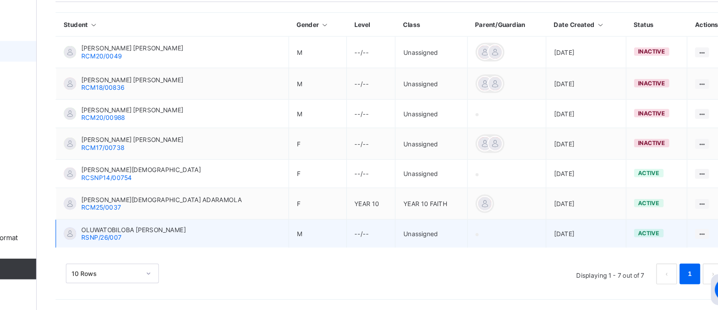
scroll to position [164, 0]
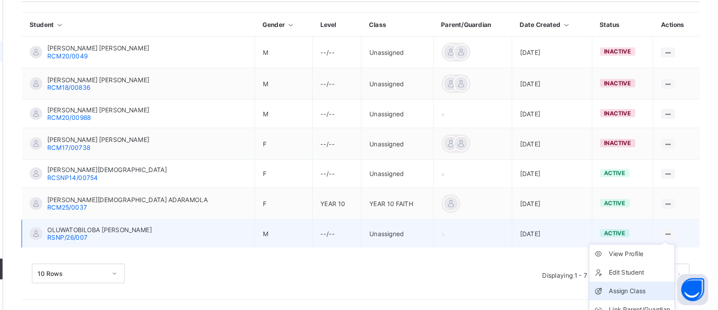
type input "*********"
click at [643, 290] on div "Assign Class" at bounding box center [650, 293] width 53 height 9
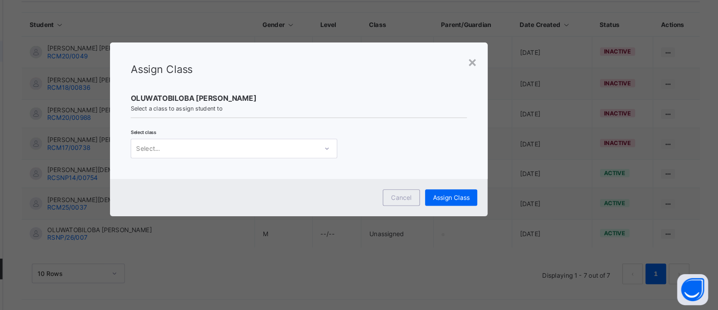
click at [387, 174] on div at bounding box center [383, 171] width 15 height 14
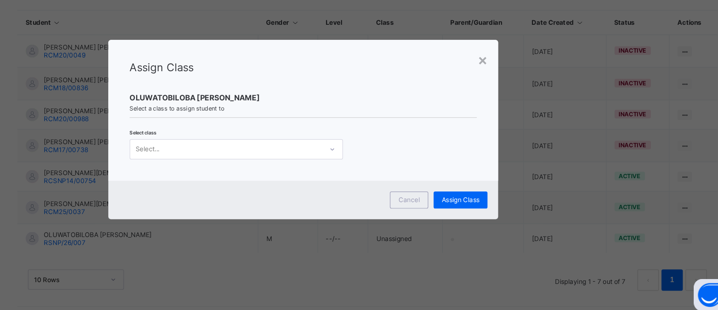
click at [383, 169] on icon at bounding box center [383, 171] width 5 height 9
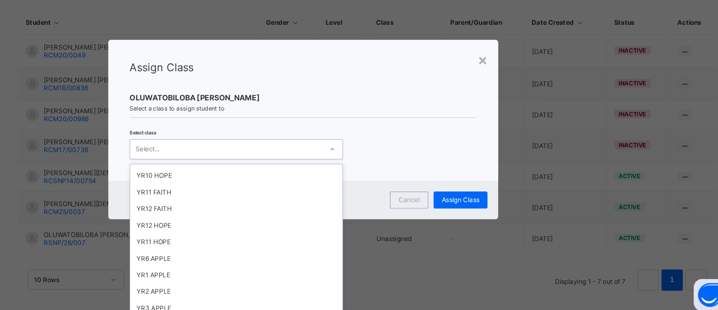
scroll to position [115, 0]
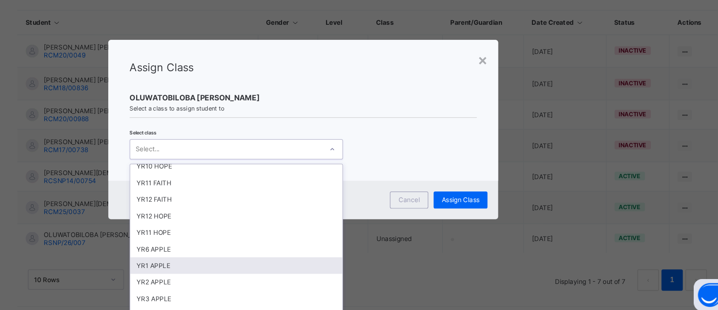
click at [329, 266] on div "YR1 APPLE" at bounding box center [304, 268] width 176 height 14
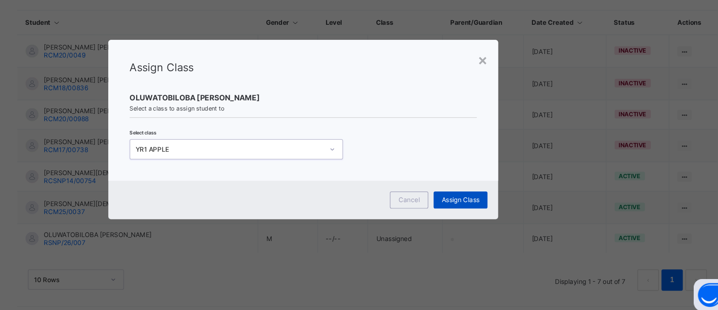
click at [504, 211] on span "Assign Class" at bounding box center [489, 213] width 31 height 7
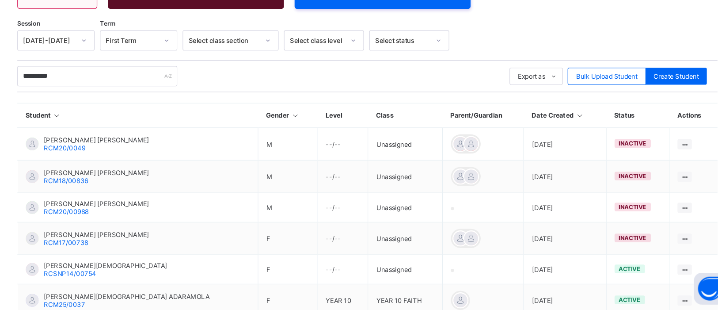
scroll to position [158, 0]
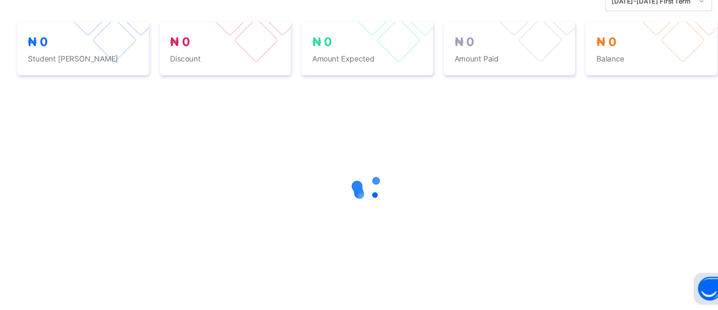
scroll to position [32, 0]
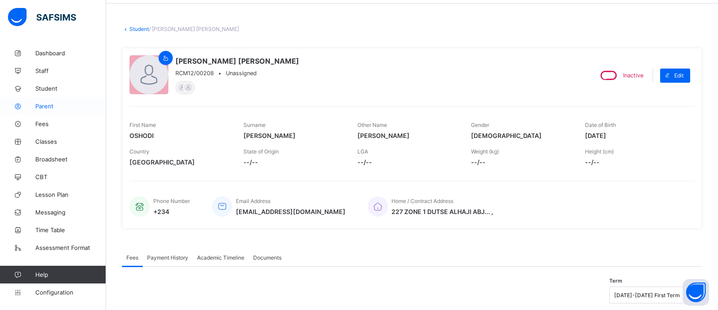
click at [42, 99] on link "Parent" at bounding box center [53, 106] width 106 height 18
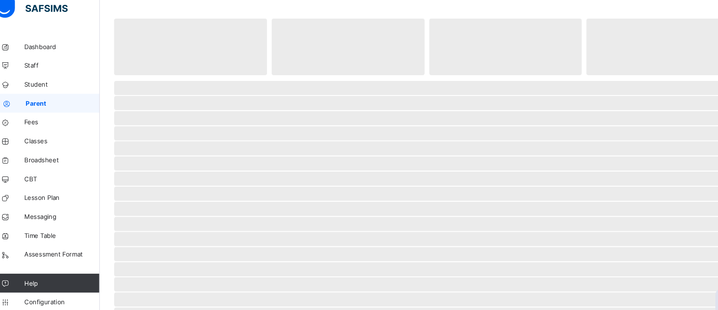
scroll to position [31, 0]
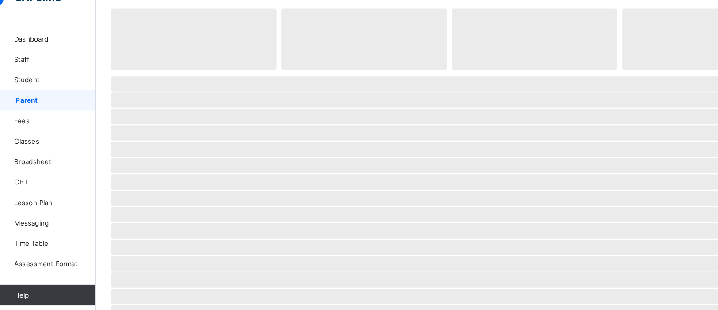
click at [46, 103] on span "Parent" at bounding box center [71, 106] width 69 height 7
